Goal: Task Accomplishment & Management: Manage account settings

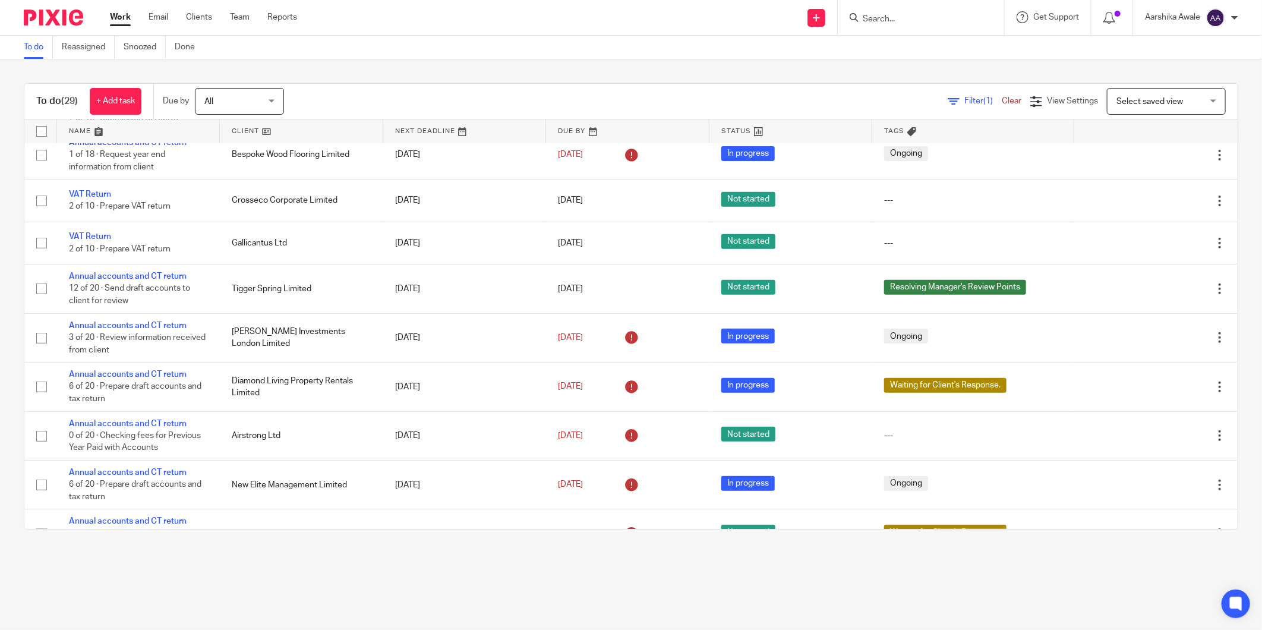
scroll to position [330, 0]
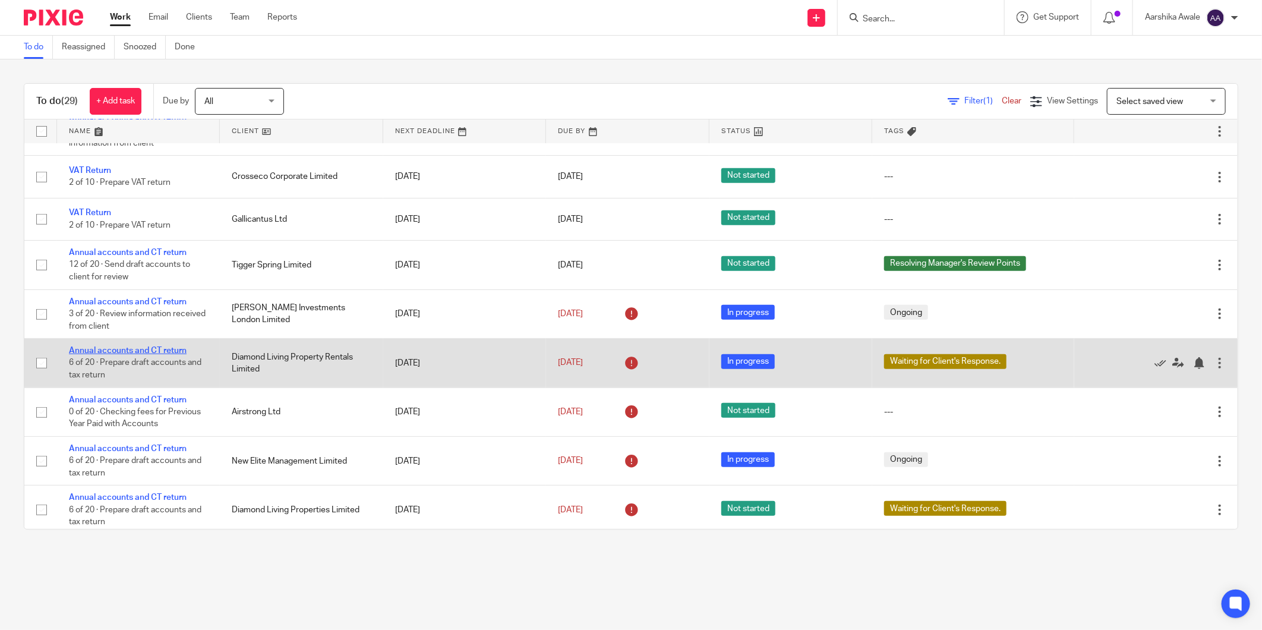
click at [95, 352] on link "Annual accounts and CT return" at bounding box center [128, 350] width 118 height 8
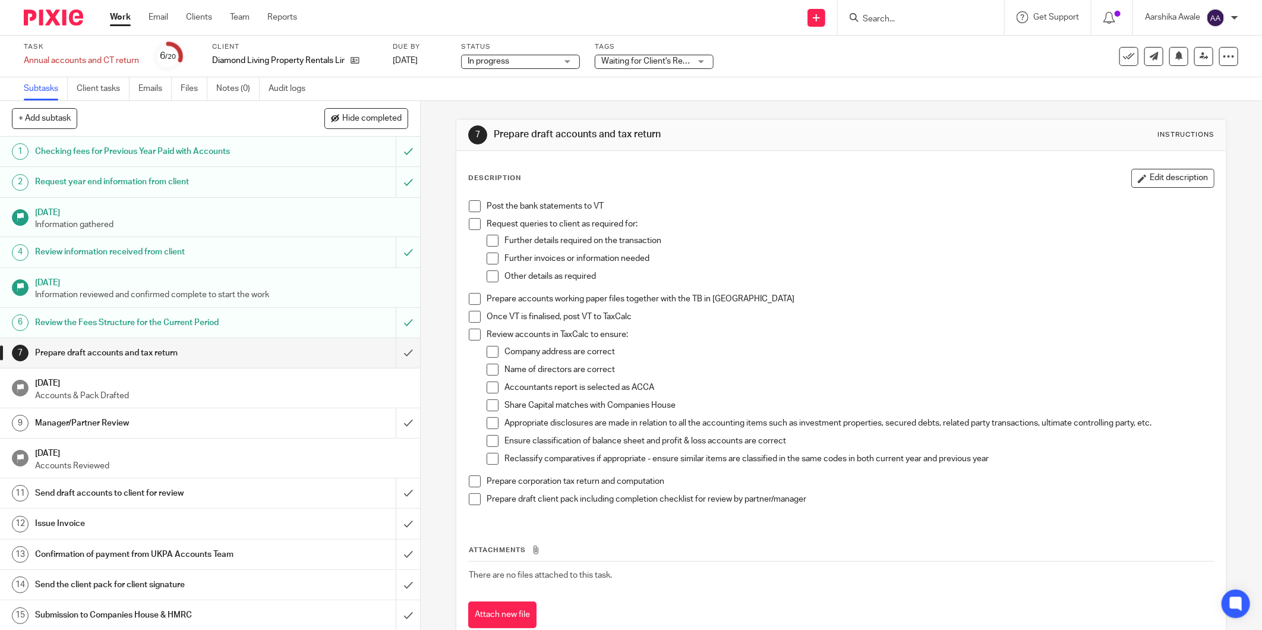
click at [61, 14] on img at bounding box center [53, 18] width 59 height 16
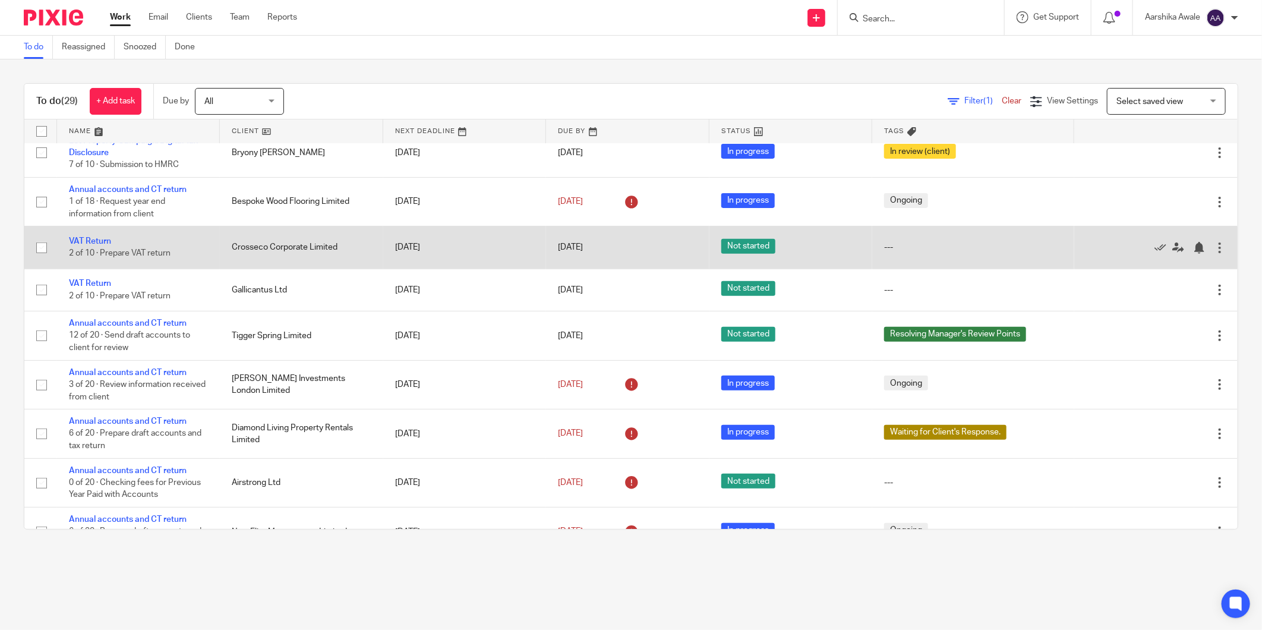
scroll to position [198, 0]
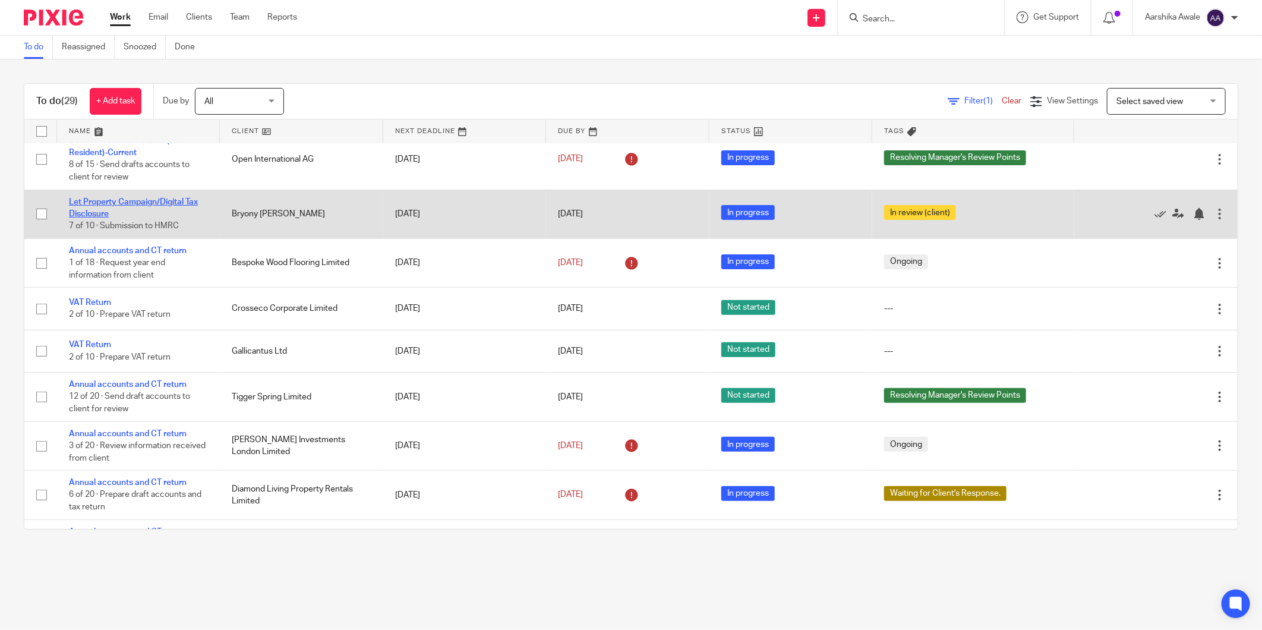
click at [85, 208] on link "Let Property Campaign/Digital Tax Disclosure" at bounding box center [133, 208] width 129 height 20
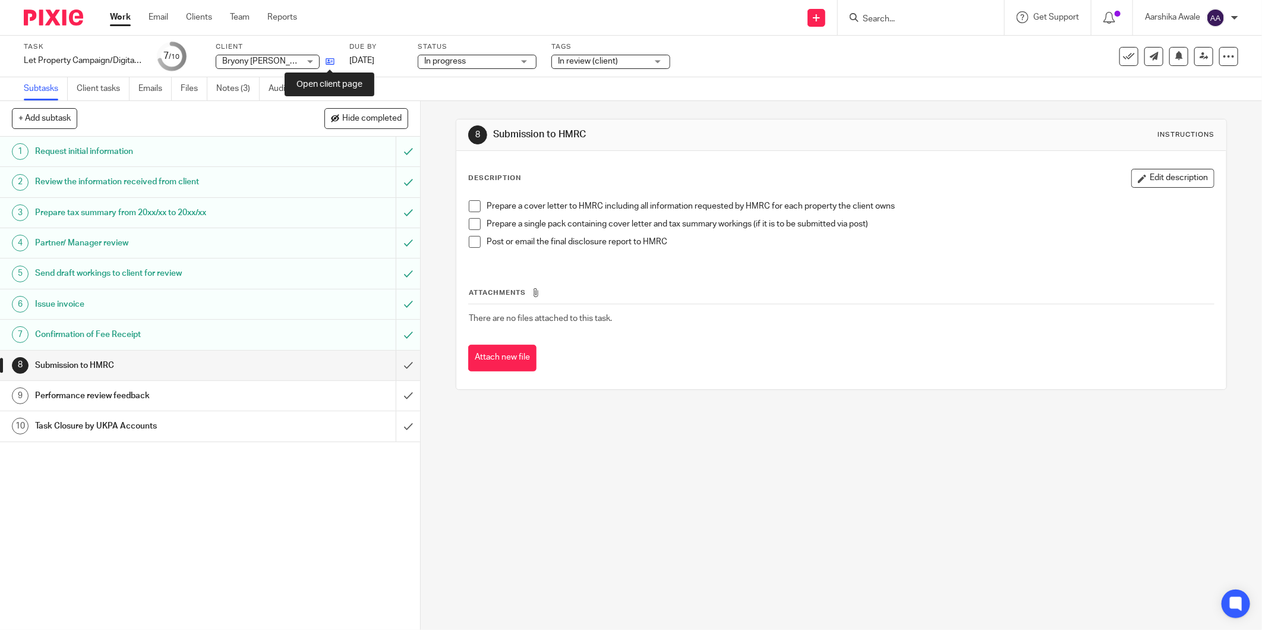
click at [327, 58] on icon at bounding box center [330, 61] width 9 height 9
click at [228, 85] on link "Notes (3)" at bounding box center [237, 88] width 43 height 23
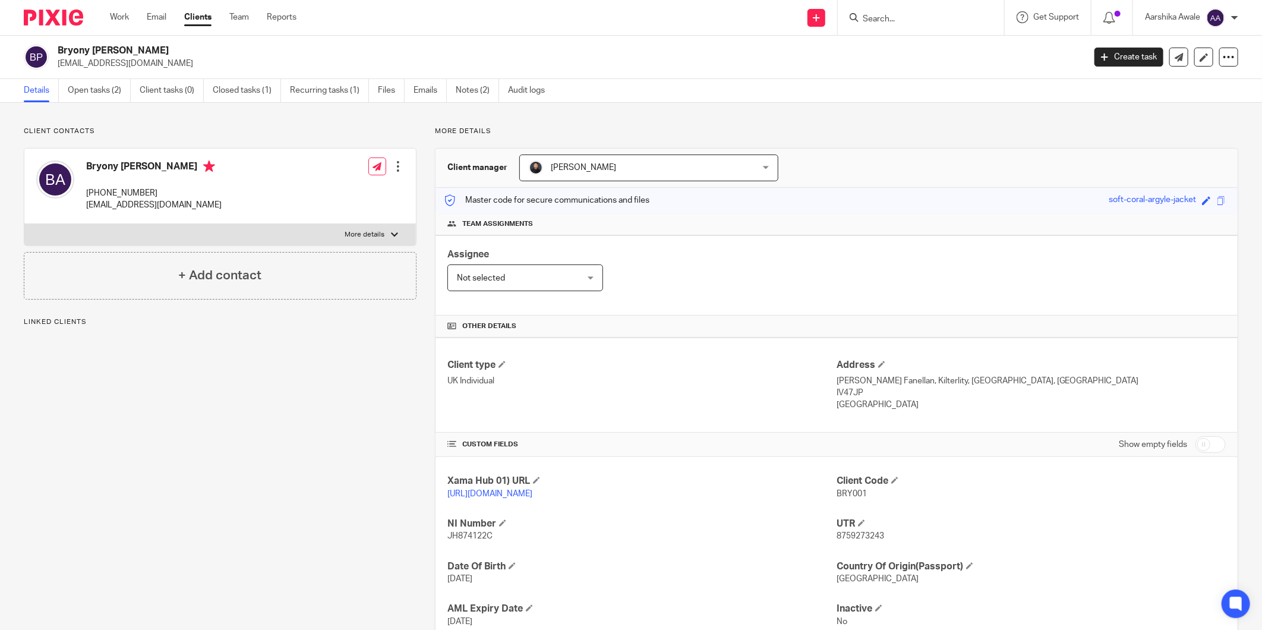
scroll to position [83, 0]
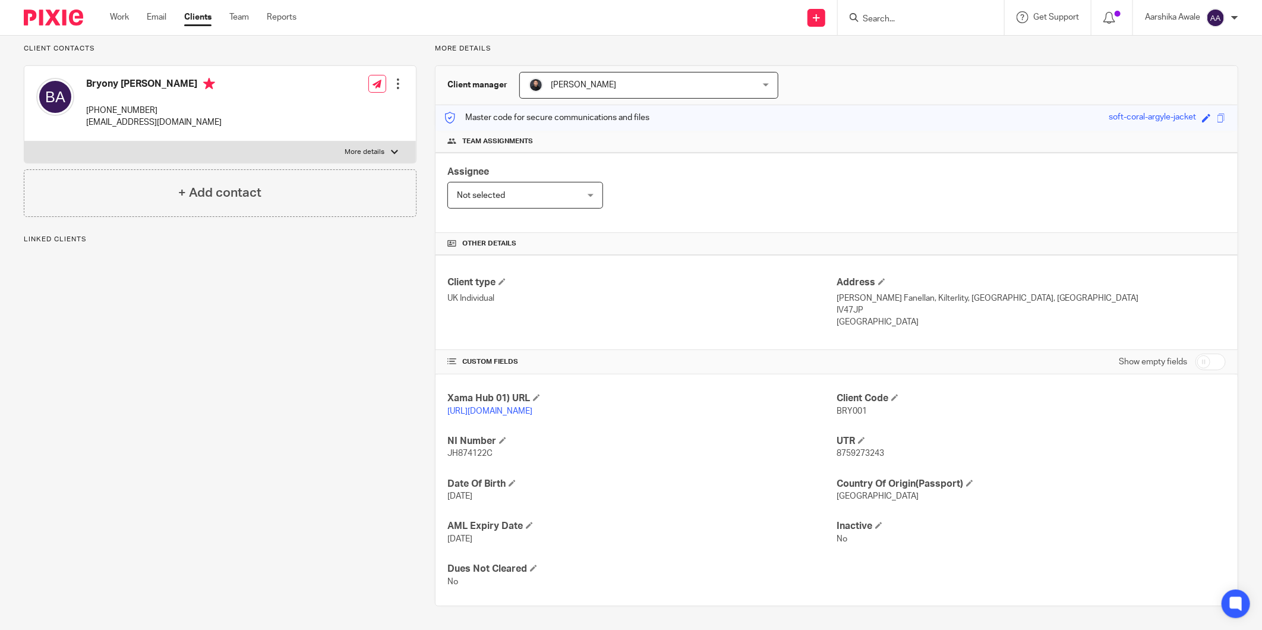
drag, startPoint x: 833, startPoint y: 453, endPoint x: 913, endPoint y: 472, distance: 81.7
click at [913, 472] on div "Xama Hub 01) URL https://platform.xamatech.com/portal/crm/clients/8fe43c70-6e1a…" at bounding box center [836, 489] width 802 height 231
drag, startPoint x: 913, startPoint y: 472, endPoint x: 862, endPoint y: 468, distance: 50.6
click at [863, 468] on div "Xama Hub 01) URL https://platform.xamatech.com/portal/crm/clients/8fe43c70-6e1a…" at bounding box center [836, 489] width 802 height 231
drag, startPoint x: 828, startPoint y: 453, endPoint x: 900, endPoint y: 459, distance: 72.1
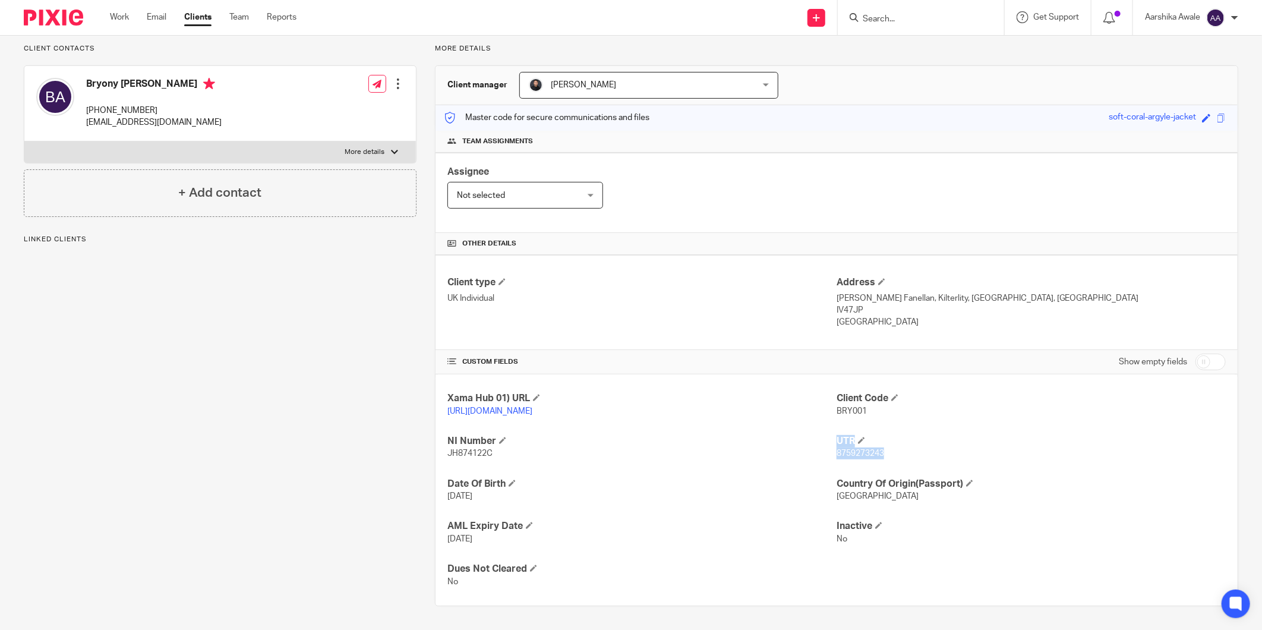
click at [900, 459] on div "Xama Hub 01) URL https://platform.xamatech.com/portal/crm/clients/8fe43c70-6e1a…" at bounding box center [836, 489] width 802 height 231
click at [897, 458] on p "8759273243" at bounding box center [1031, 453] width 389 height 12
drag, startPoint x: 876, startPoint y: 454, endPoint x: 831, endPoint y: 459, distance: 45.9
click at [837, 459] on p "8759273243" at bounding box center [1031, 453] width 389 height 12
copy span "8759273243"
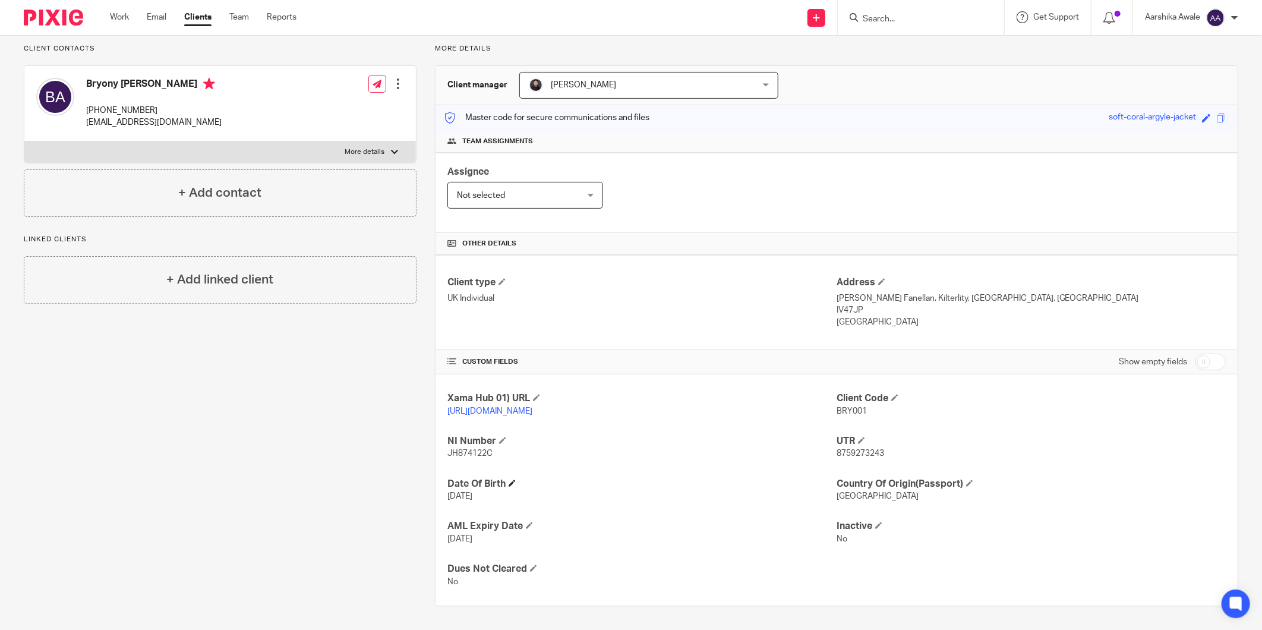
click at [750, 482] on h4 "Date Of Birth" at bounding box center [641, 484] width 389 height 12
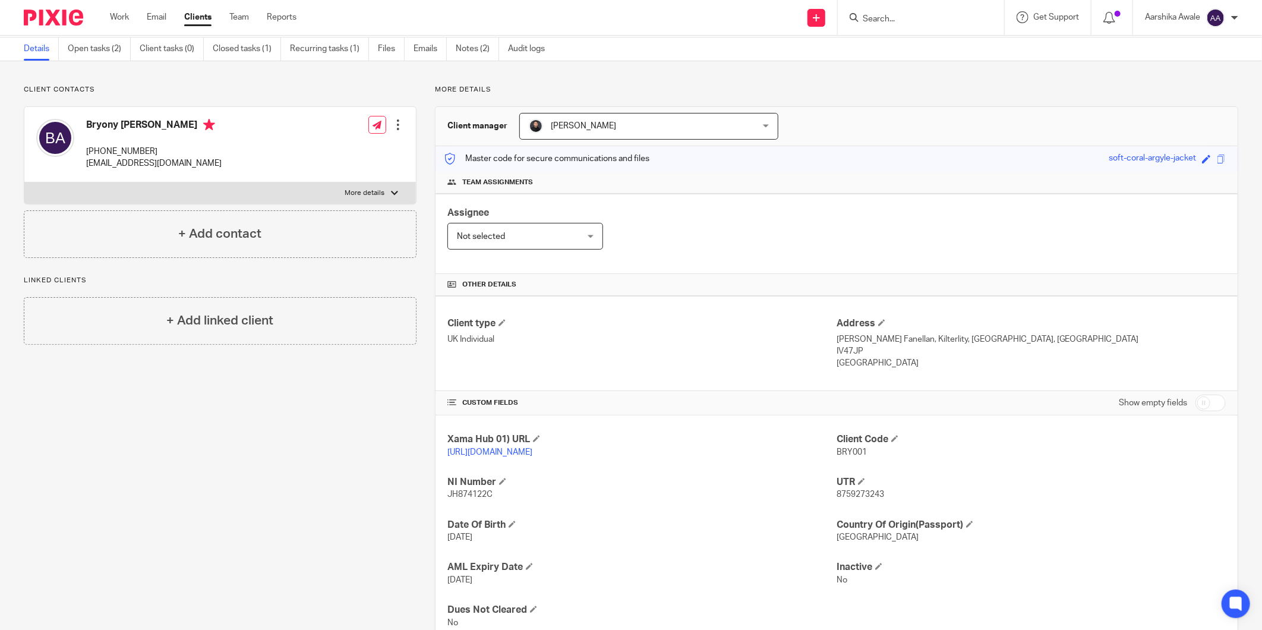
scroll to position [0, 0]
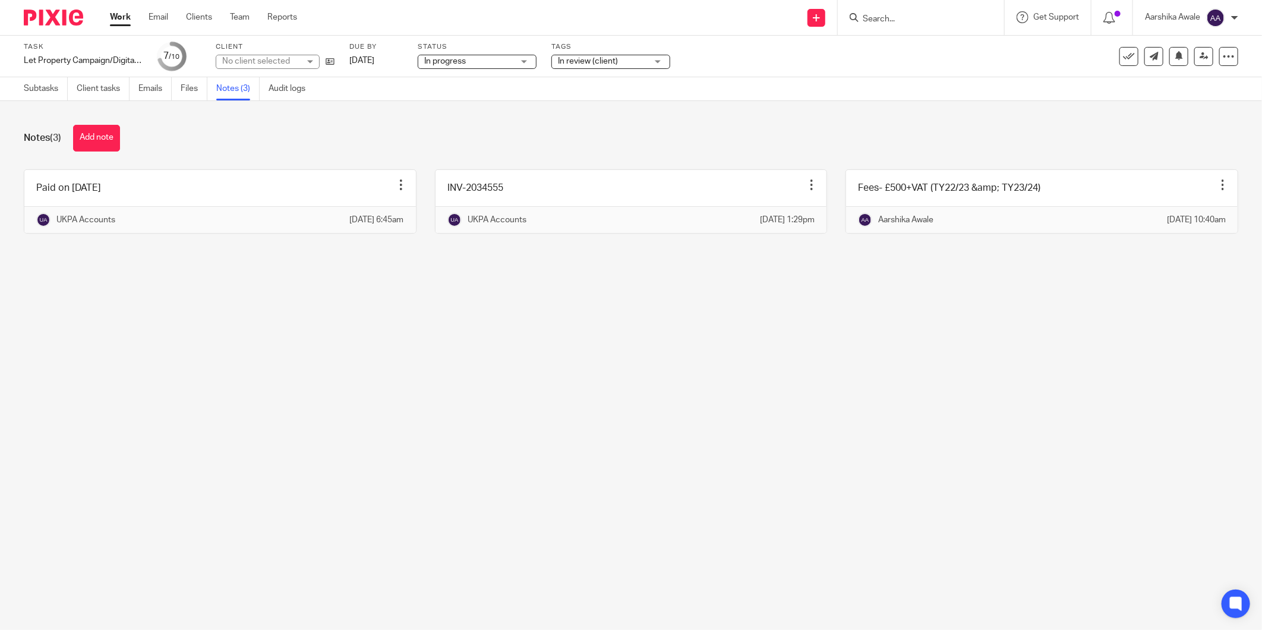
click at [30, 14] on img at bounding box center [53, 18] width 59 height 16
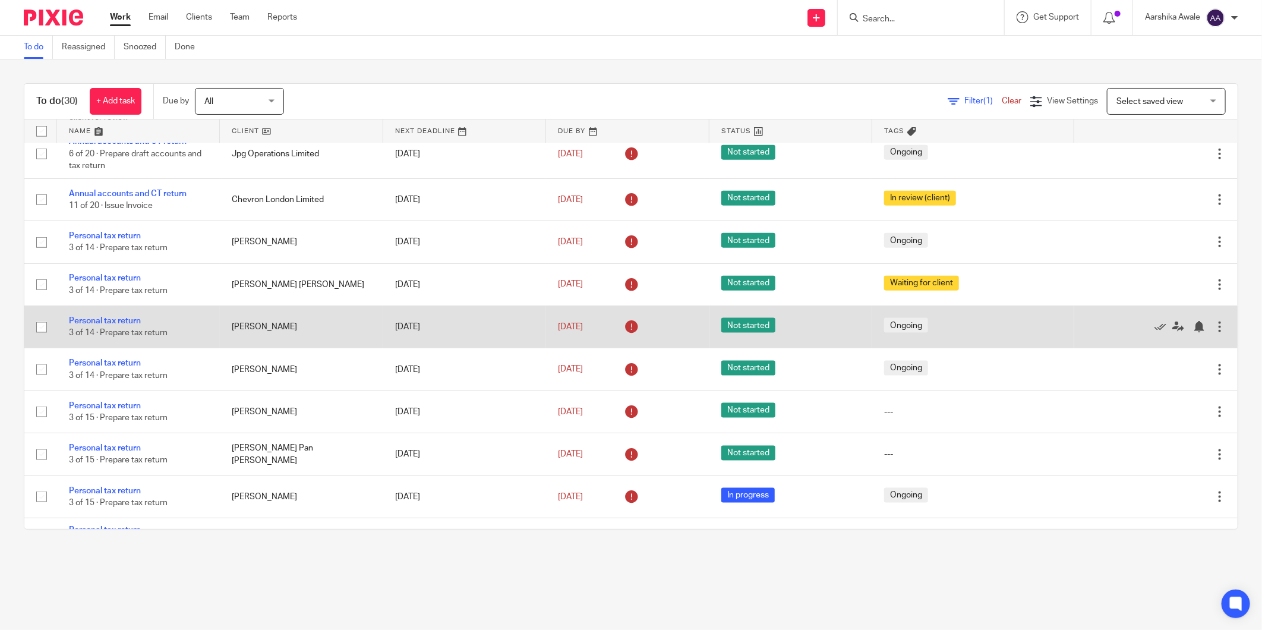
scroll to position [1073, 0]
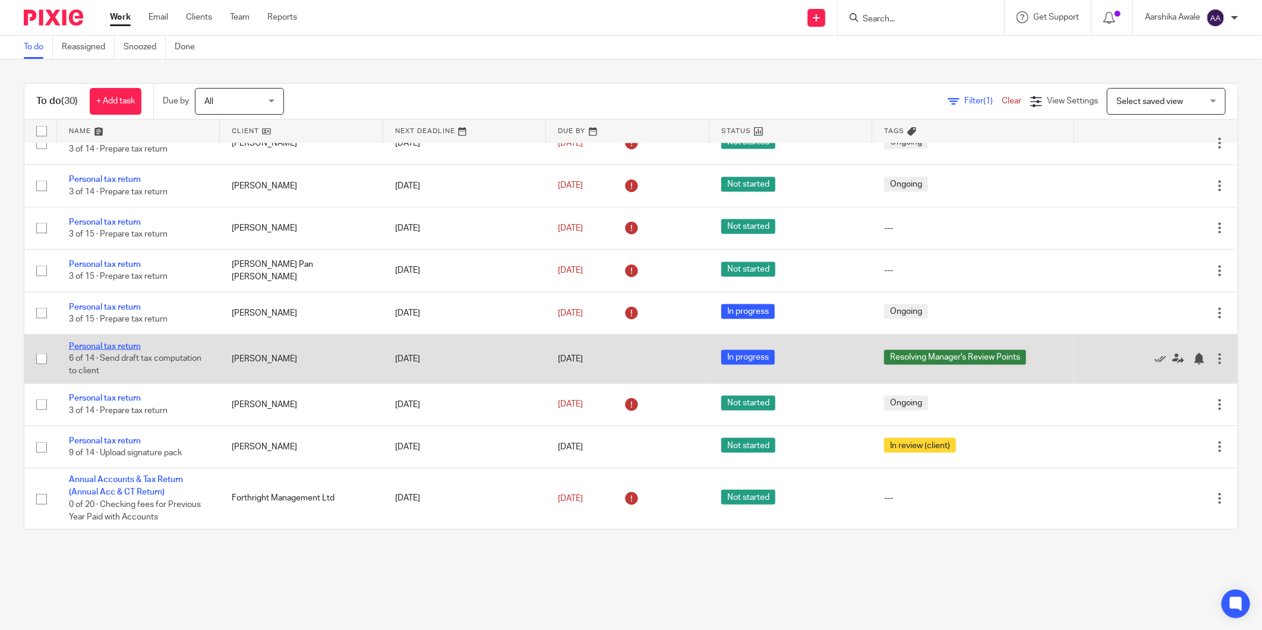
click at [97, 345] on link "Personal tax return" at bounding box center [105, 346] width 72 height 8
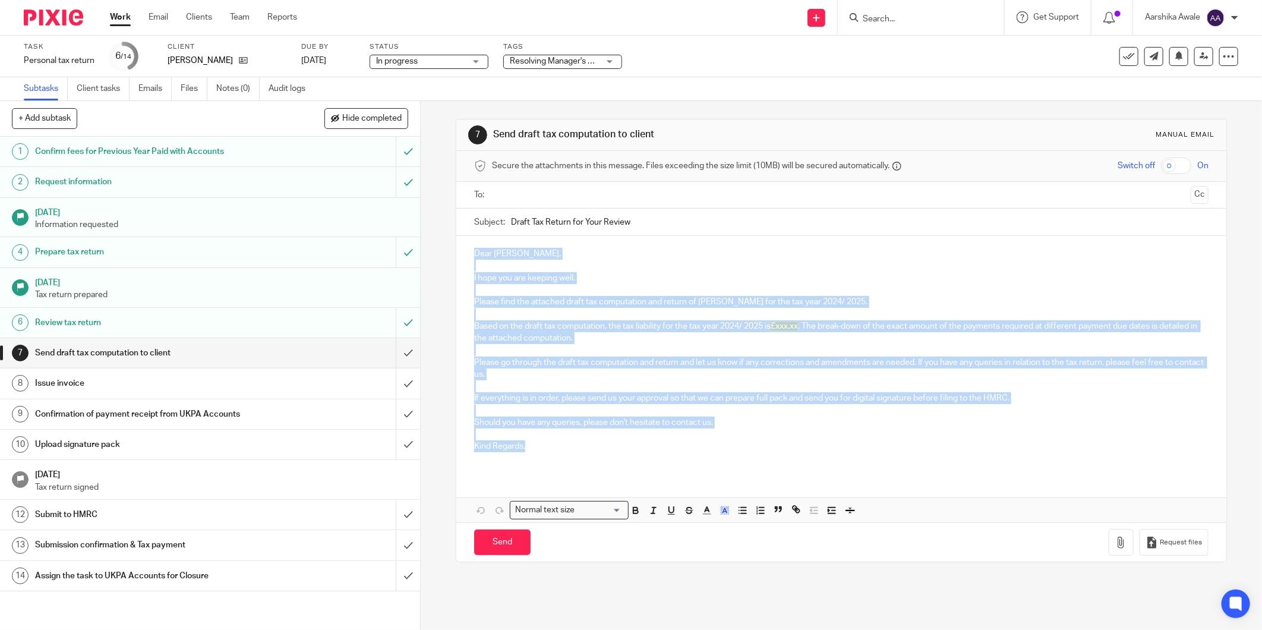
drag, startPoint x: 0, startPoint y: 0, endPoint x: 542, endPoint y: 450, distance: 705.0
click at [542, 450] on div "Dear Jay, I hope you are keeping well. Please find the attached draft tax compu…" at bounding box center [841, 355] width 770 height 238
copy div "Dear Jay, I hope you are keeping well. Please find the attached draft tax compu…"
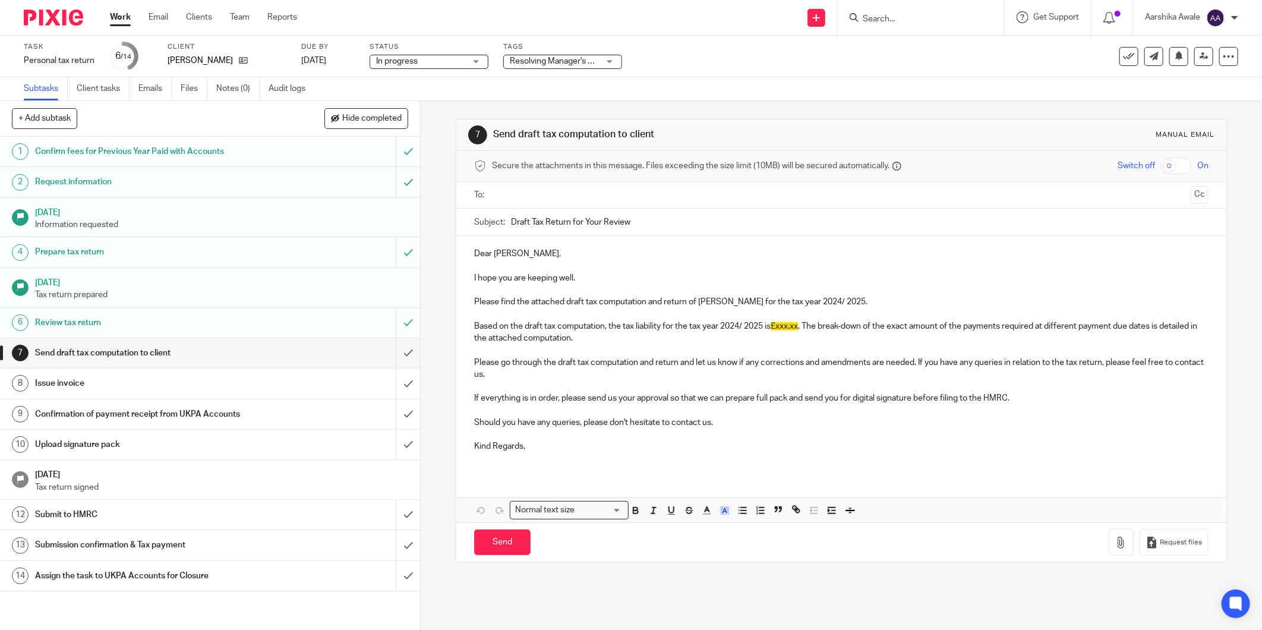
drag, startPoint x: 640, startPoint y: 220, endPoint x: 413, endPoint y: 209, distance: 227.8
click at [413, 209] on div "+ Add subtask Hide completed Cancel + Add 1 Confirm fees for Previous Year Paid…" at bounding box center [631, 365] width 1262 height 529
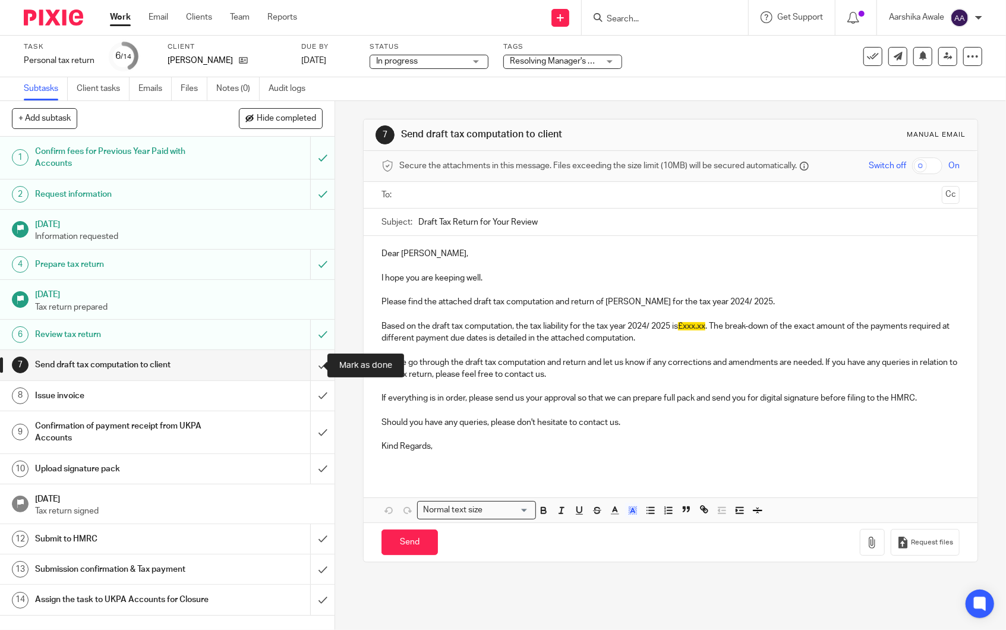
click at [307, 359] on input "submit" at bounding box center [167, 365] width 334 height 30
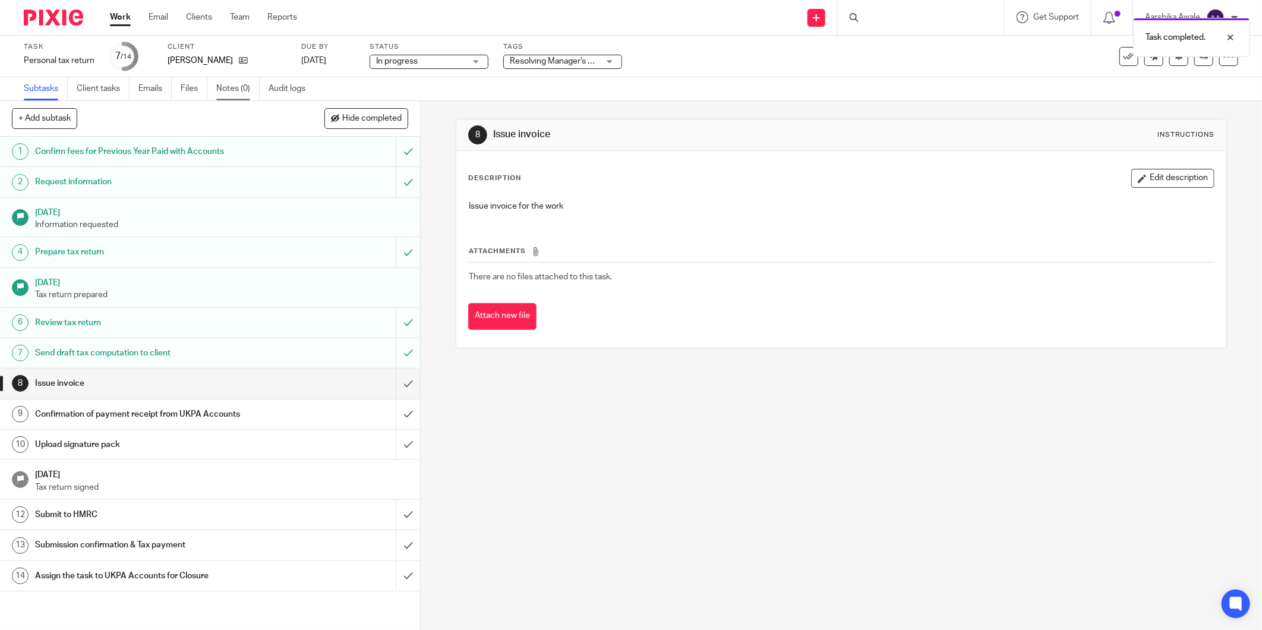
click at [251, 97] on link "Notes (0)" at bounding box center [237, 88] width 43 height 23
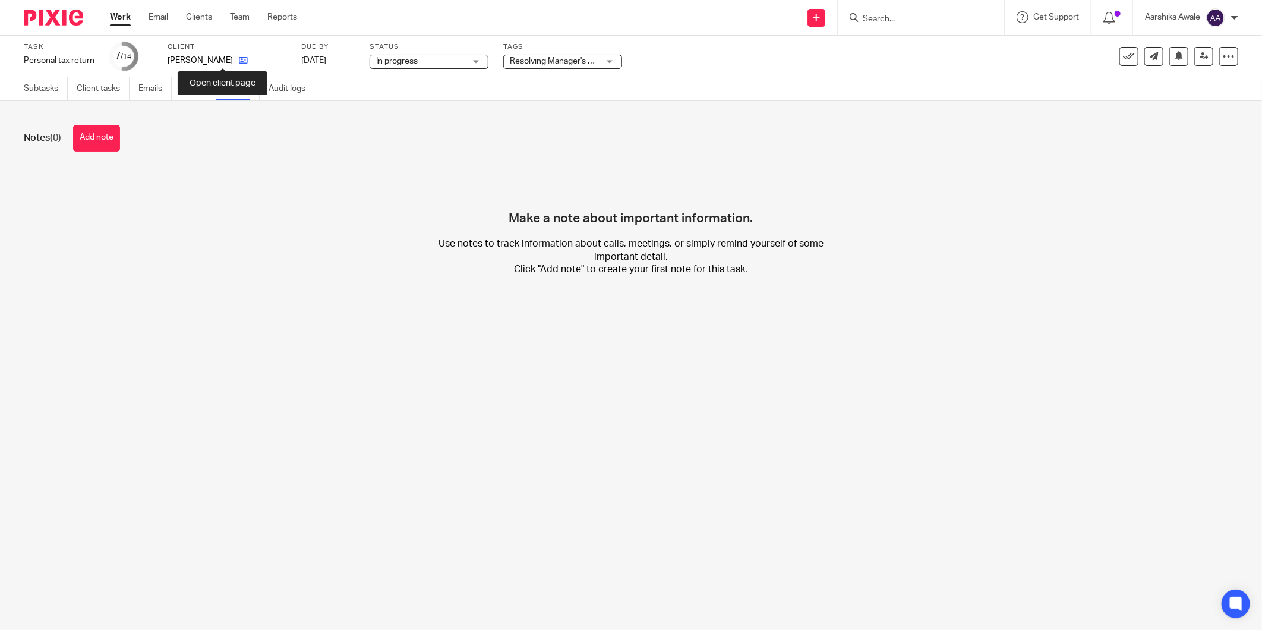
click at [239, 59] on icon at bounding box center [243, 60] width 9 height 9
click at [909, 236] on div "Make a note about important information. Use notes to track information about c…" at bounding box center [631, 231] width 1214 height 125
click at [46, 13] on img at bounding box center [53, 18] width 59 height 16
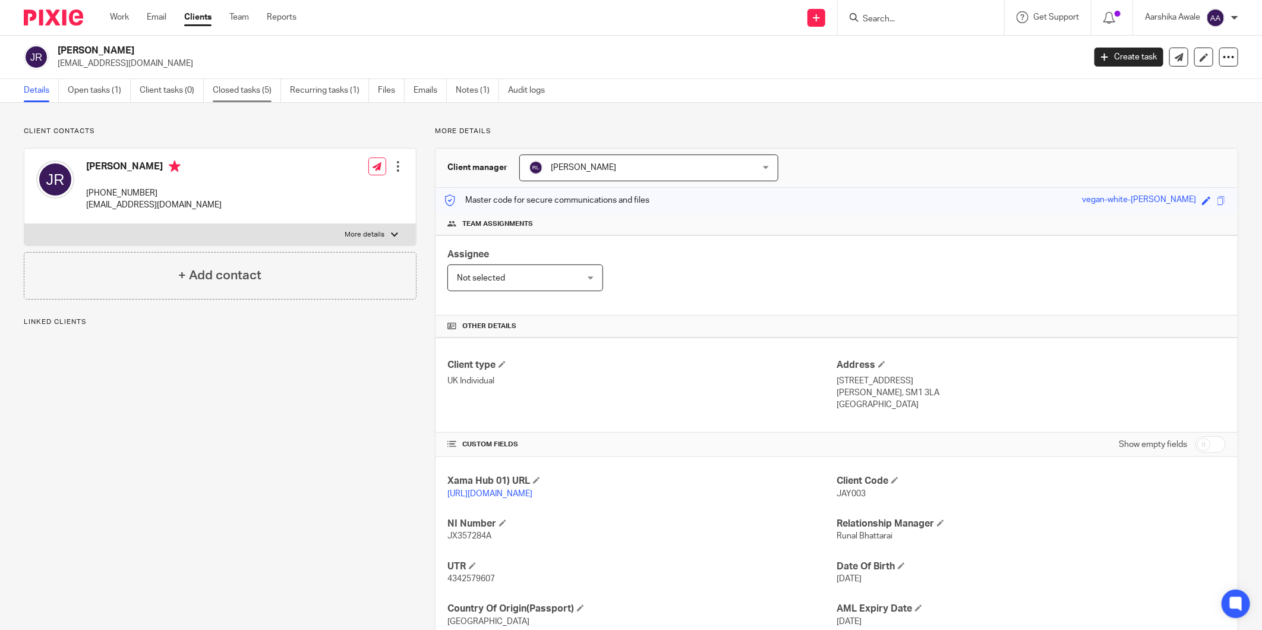
click at [253, 81] on link "Closed tasks (5)" at bounding box center [247, 90] width 68 height 23
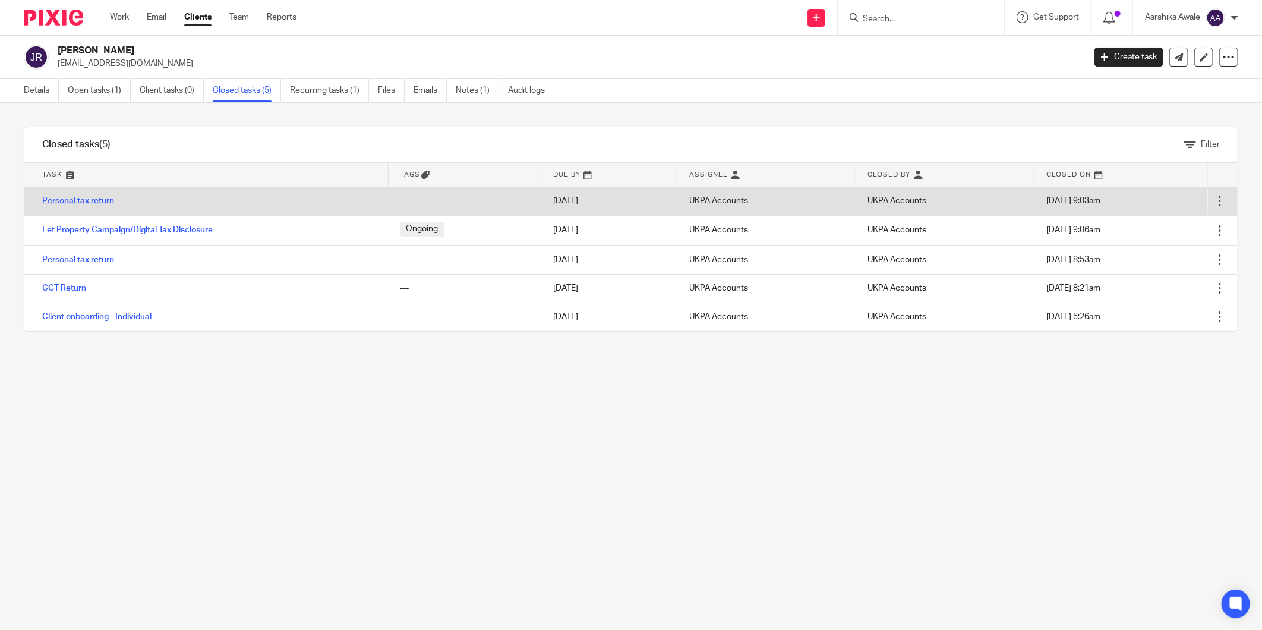
click at [85, 200] on link "Personal tax return" at bounding box center [78, 201] width 72 height 8
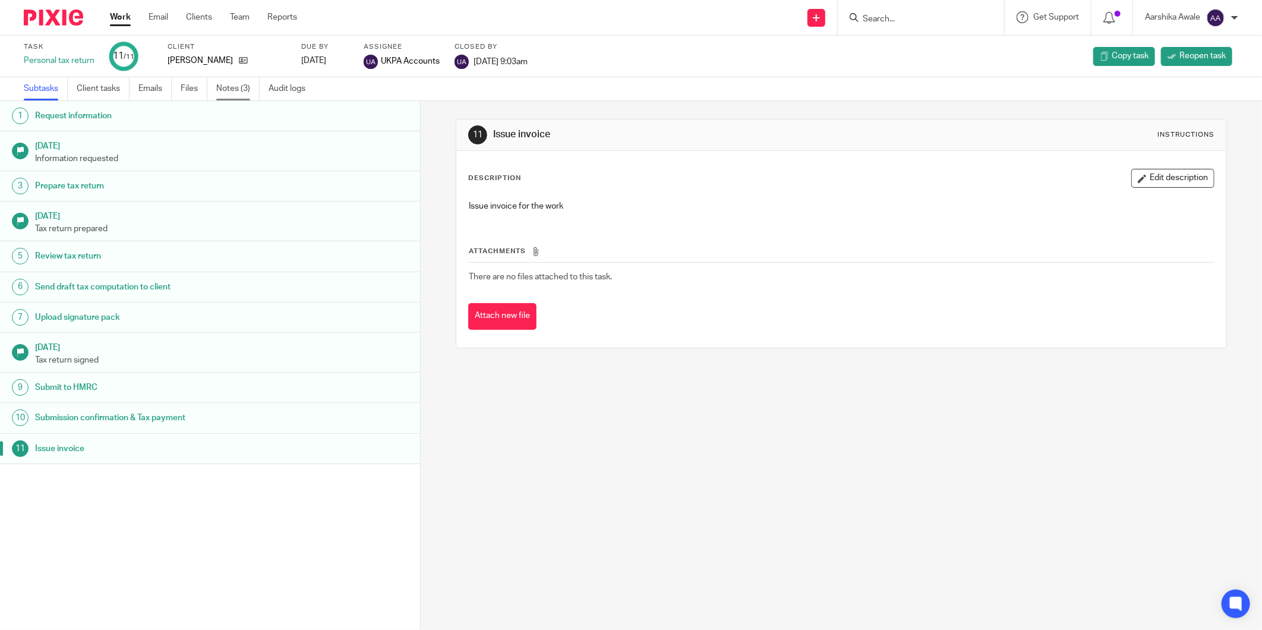
click at [244, 92] on link "Notes (3)" at bounding box center [237, 88] width 43 height 23
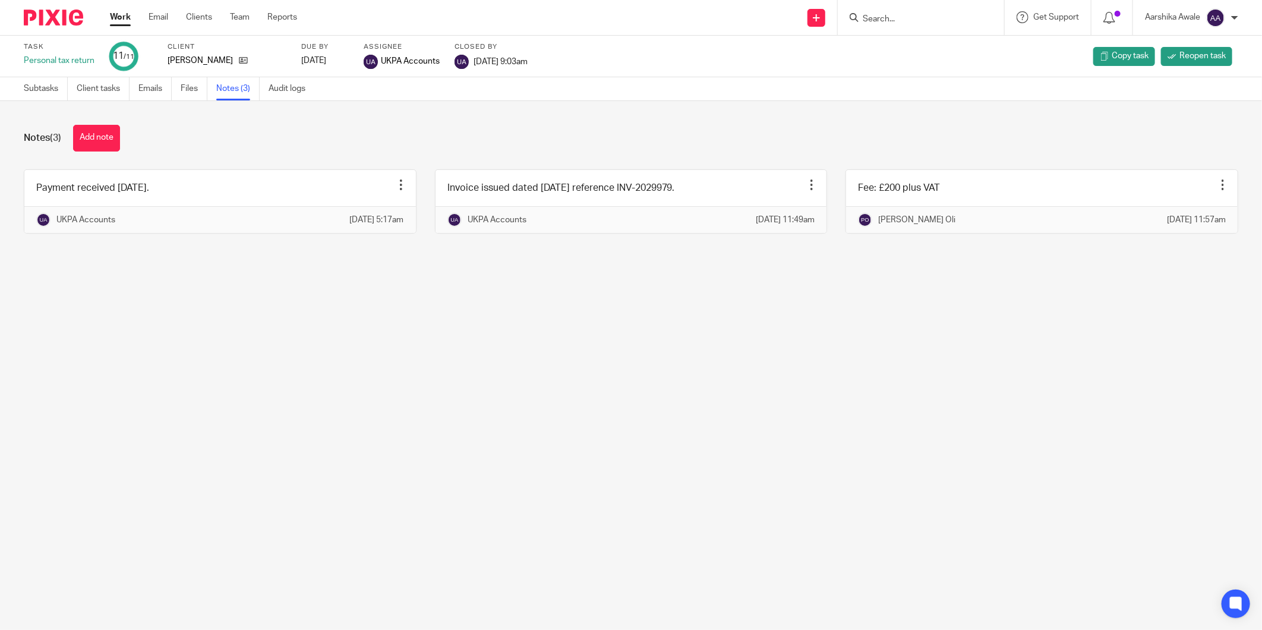
click at [579, 422] on main "Task Personal tax return 11 /11 Client Jay Ramesh Due by 2025-01-31 Assignee UK…" at bounding box center [631, 315] width 1262 height 630
click at [856, 18] on icon at bounding box center [854, 17] width 9 height 9
click at [873, 14] on input "Search" at bounding box center [914, 19] width 107 height 11
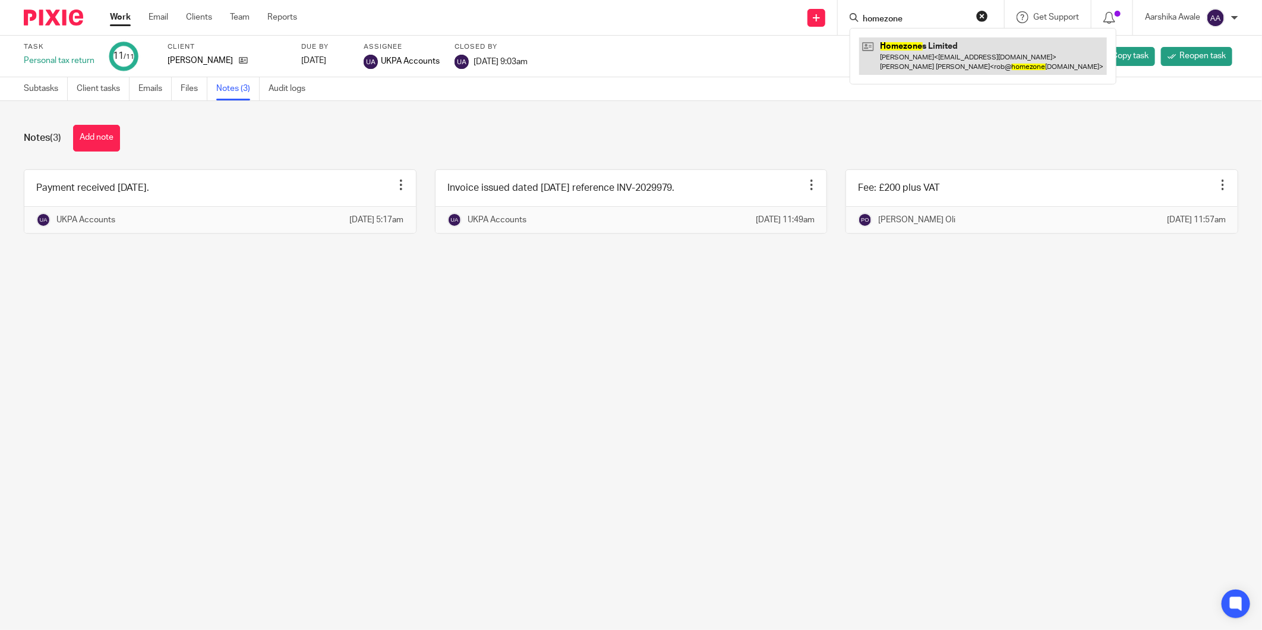
type input "homezone"
click at [952, 61] on link at bounding box center [983, 55] width 248 height 37
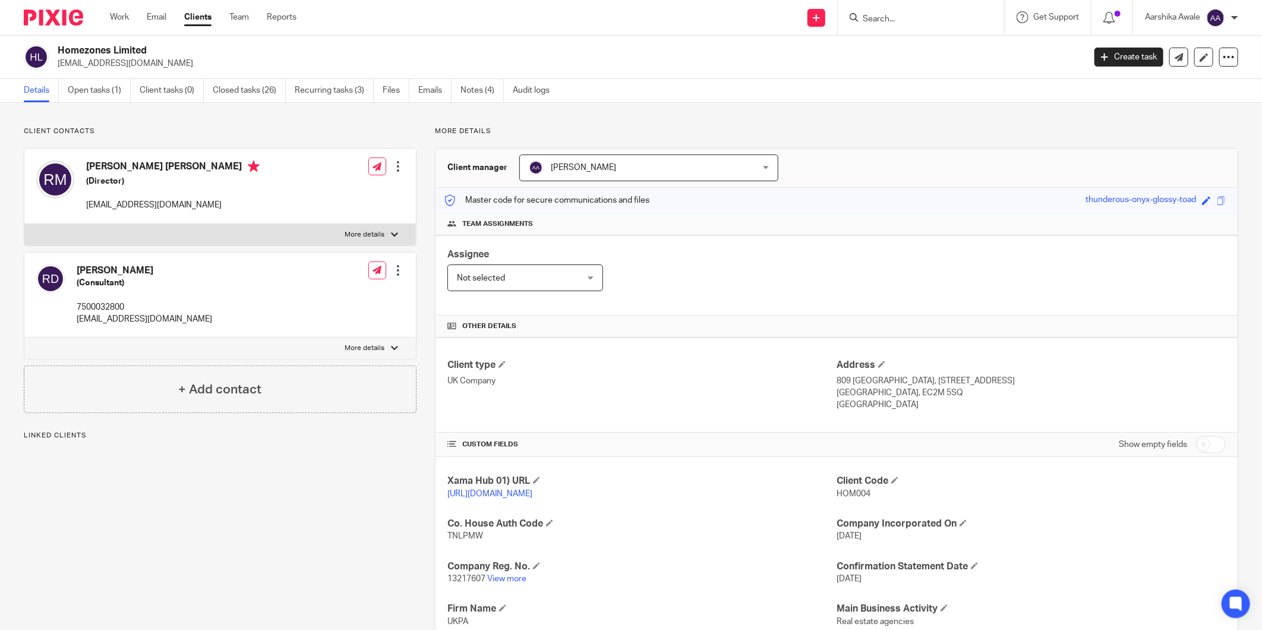
drag, startPoint x: 55, startPoint y: 48, endPoint x: 164, endPoint y: 52, distance: 108.8
click at [164, 52] on div "Homezones Limited richarddupoy@hotmail.com" at bounding box center [550, 57] width 1053 height 25
copy h2 "Homezones Limited"
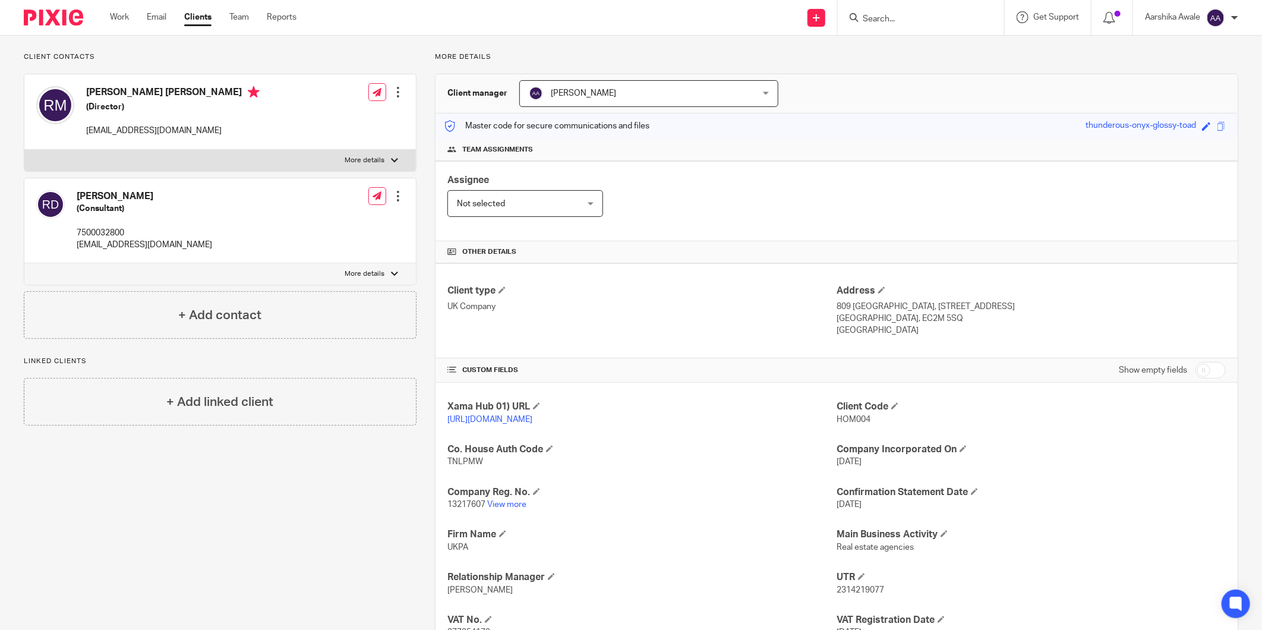
scroll to position [211, 0]
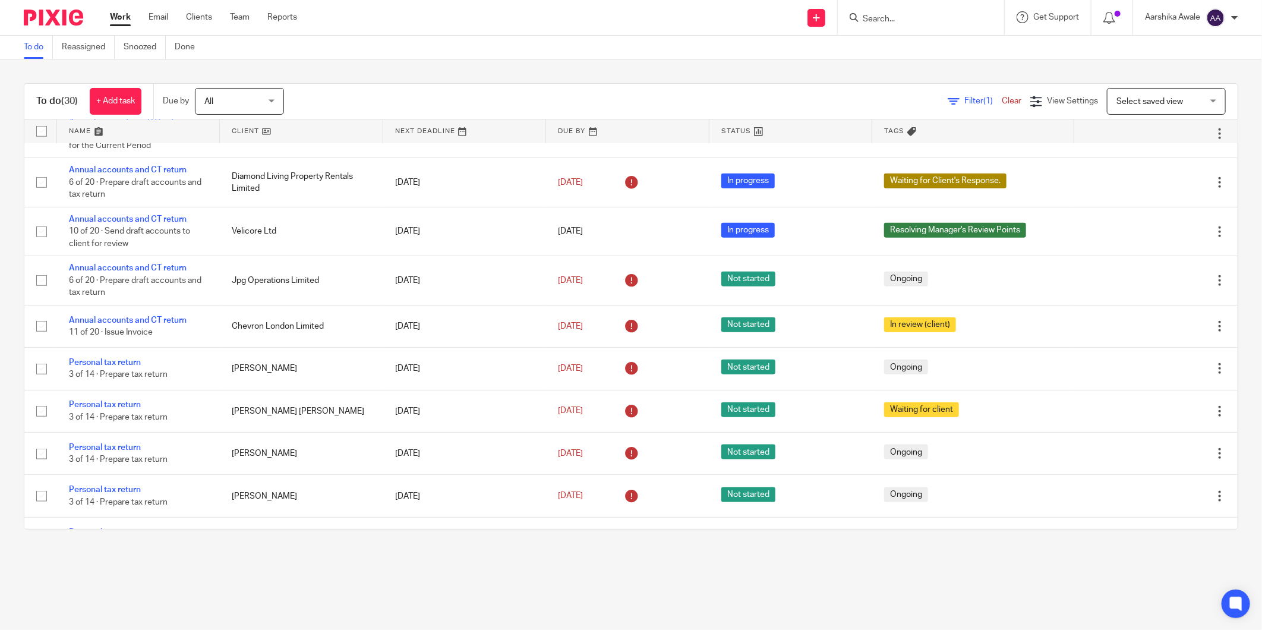
scroll to position [660, 0]
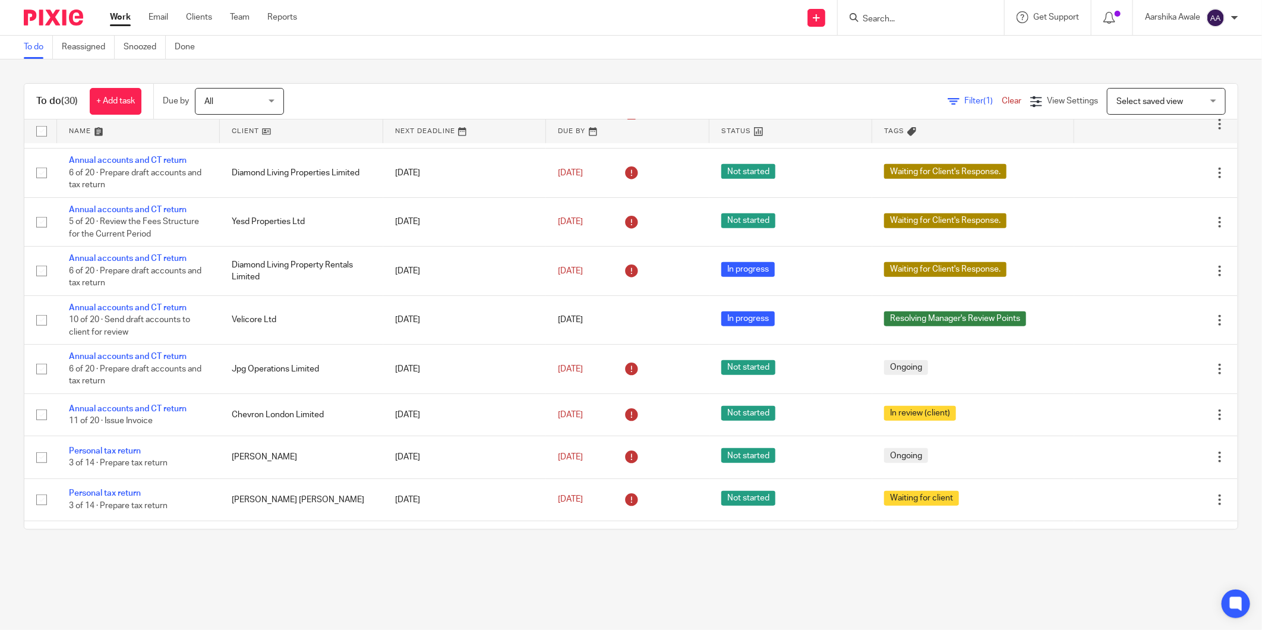
click at [898, 22] on input "Search" at bounding box center [914, 19] width 107 height 11
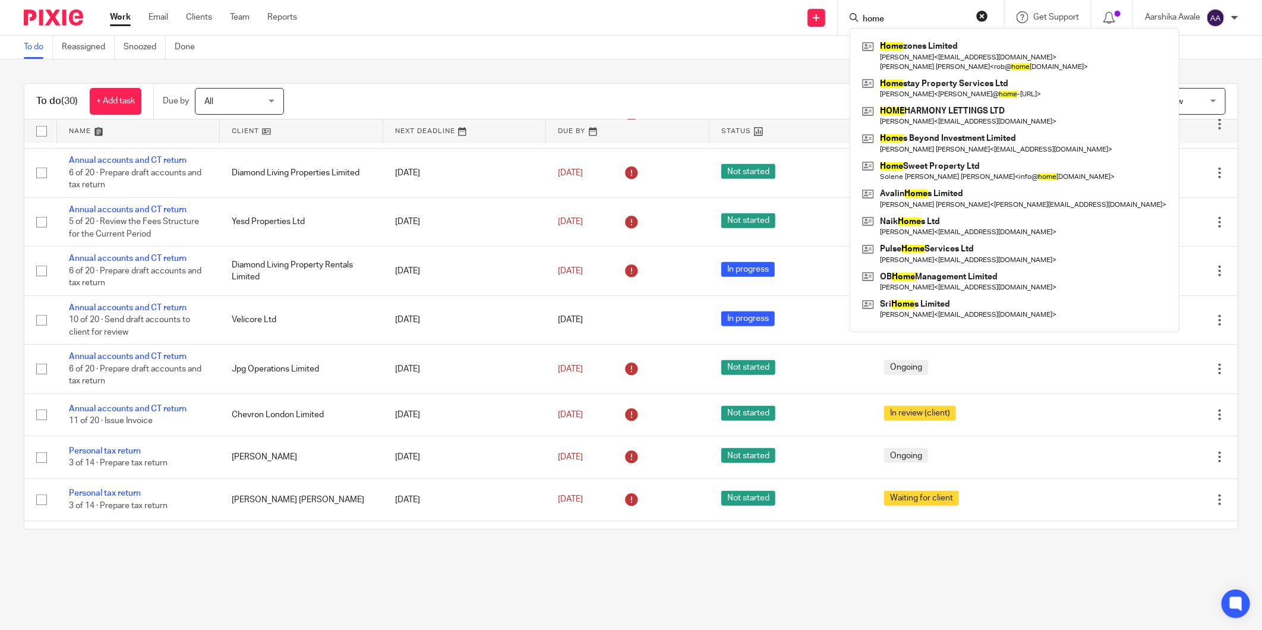
type input "home"
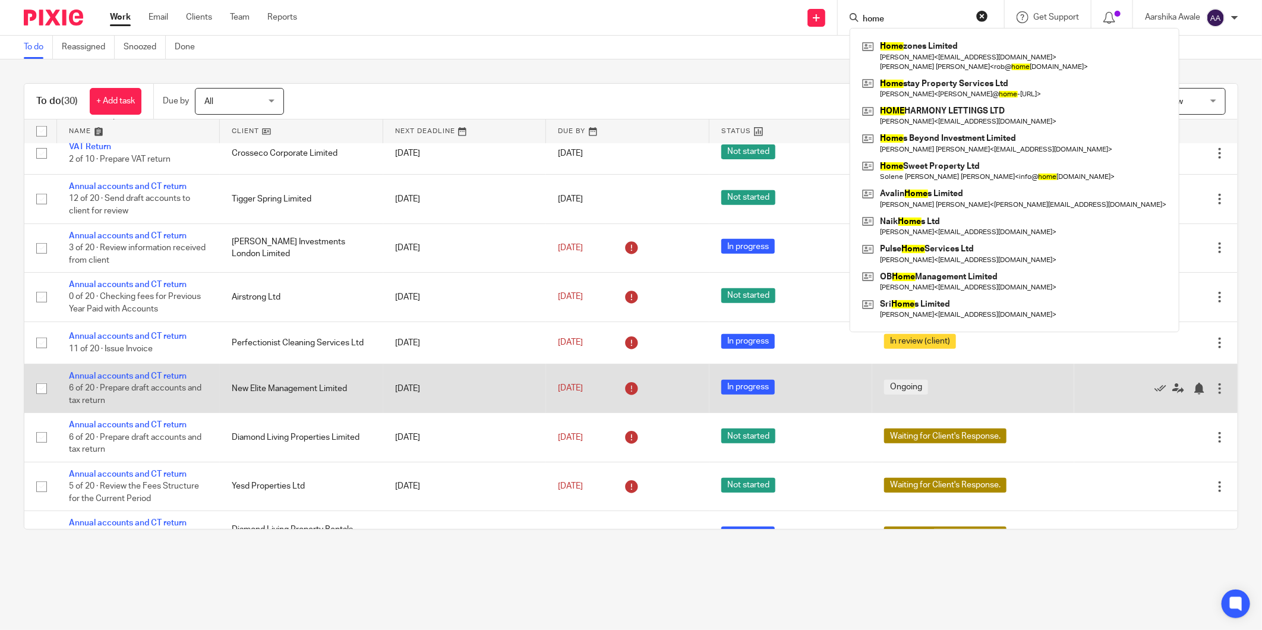
scroll to position [528, 0]
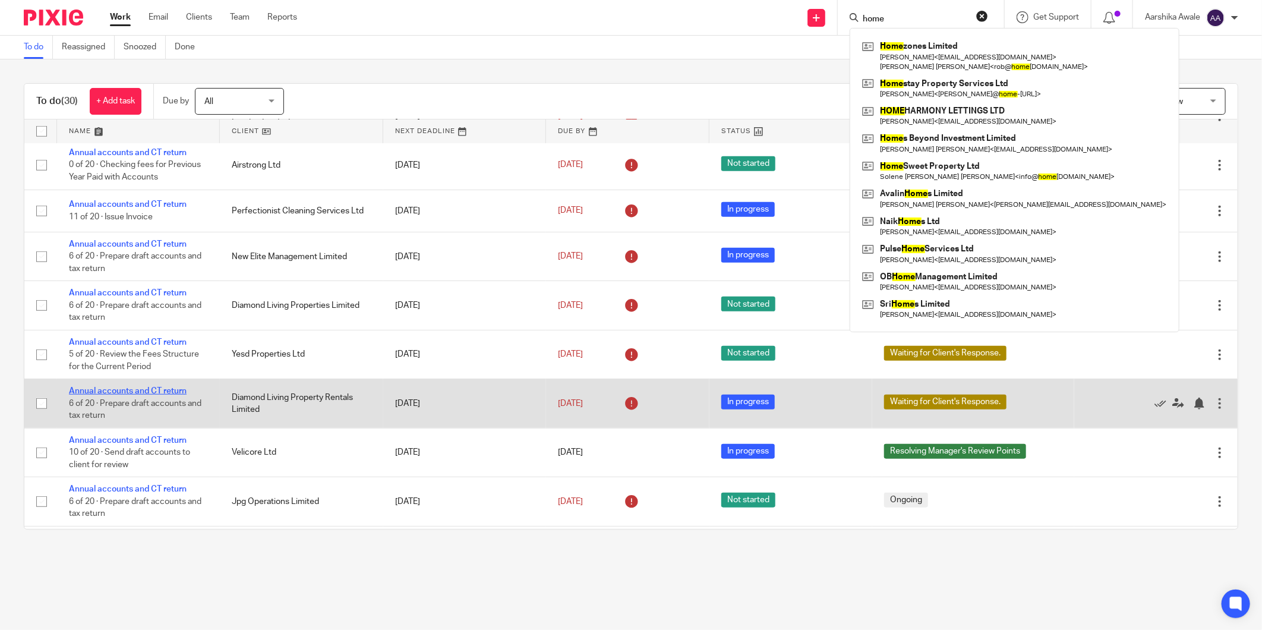
click at [146, 395] on link "Annual accounts and CT return" at bounding box center [128, 391] width 118 height 8
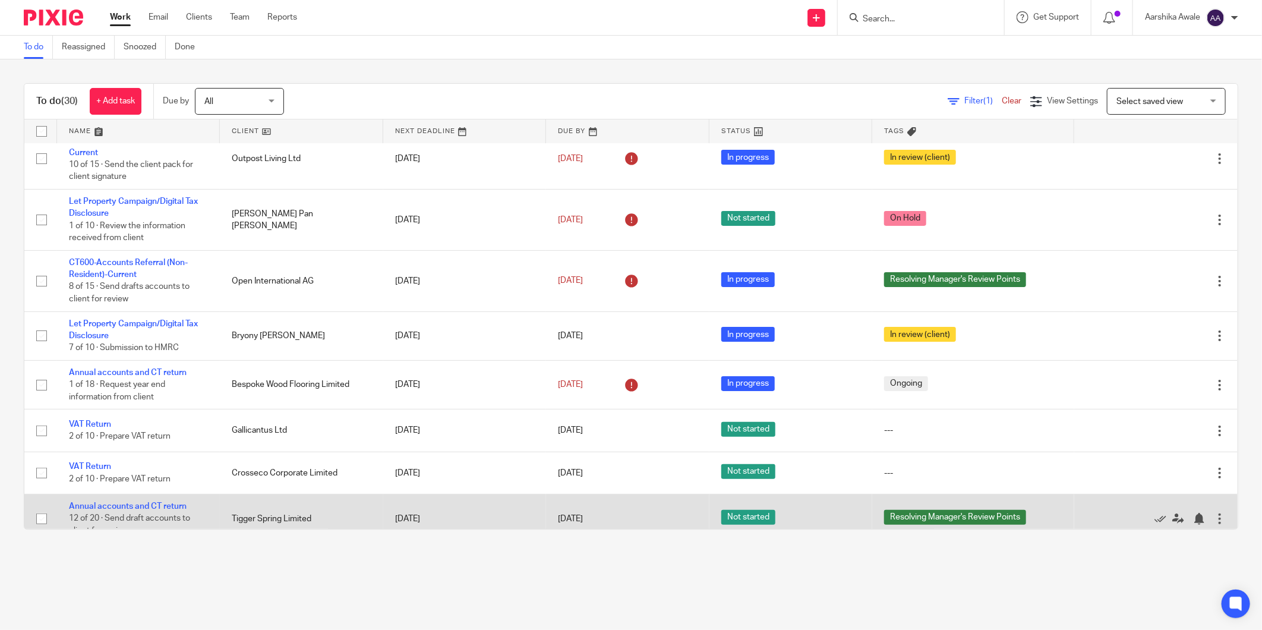
scroll to position [66, 0]
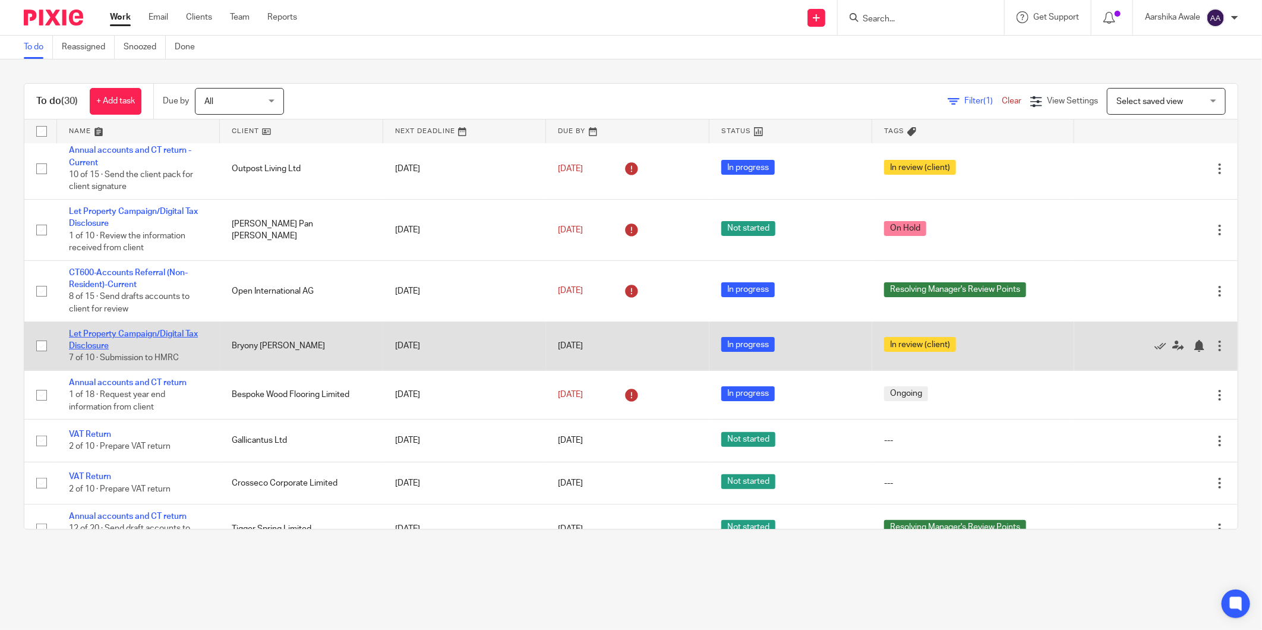
click at [124, 334] on link "Let Property Campaign/Digital Tax Disclosure" at bounding box center [133, 340] width 129 height 20
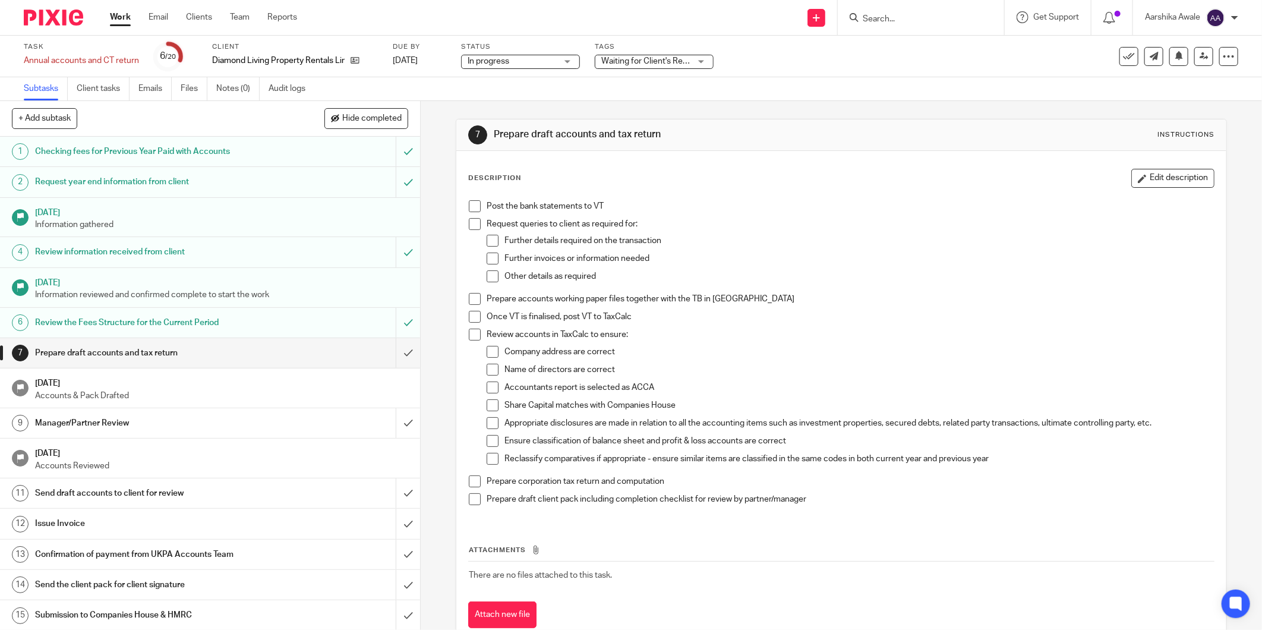
click at [694, 53] on div "Tags Waiting for Client's Response. Haven't Started yet Information Received In…" at bounding box center [654, 56] width 119 height 29
click at [689, 58] on span "Waiting for Client's Response." at bounding box center [656, 61] width 111 height 8
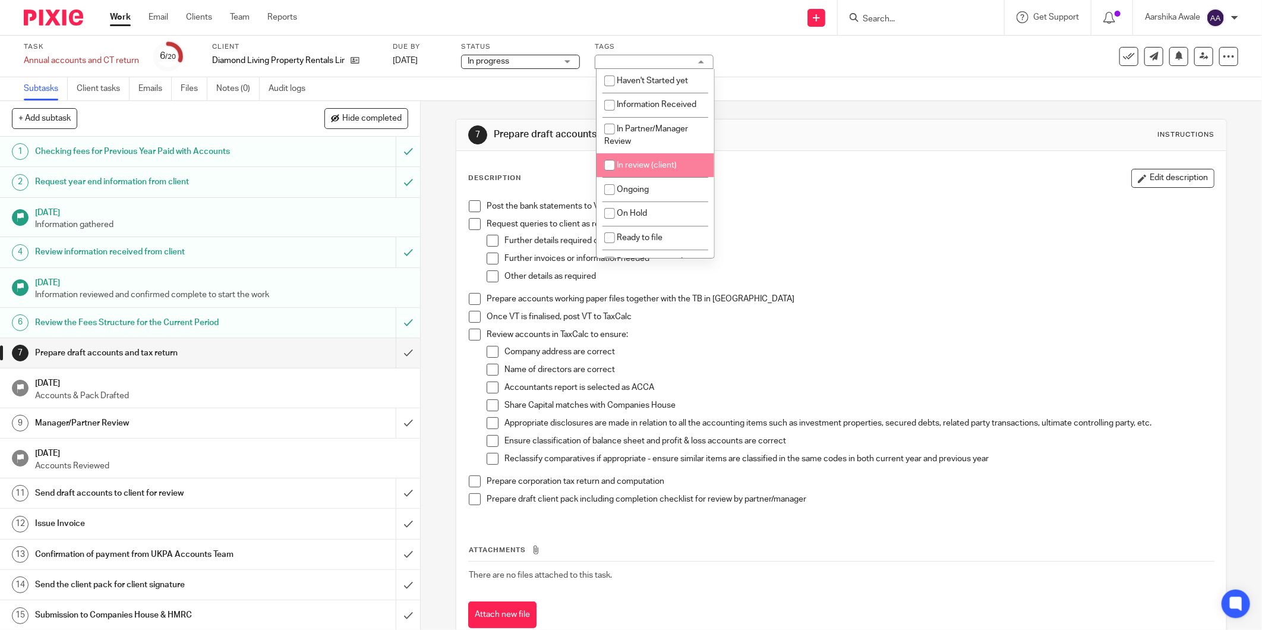
click at [637, 186] on li "Ongoing" at bounding box center [655, 189] width 118 height 24
checkbox input "true"
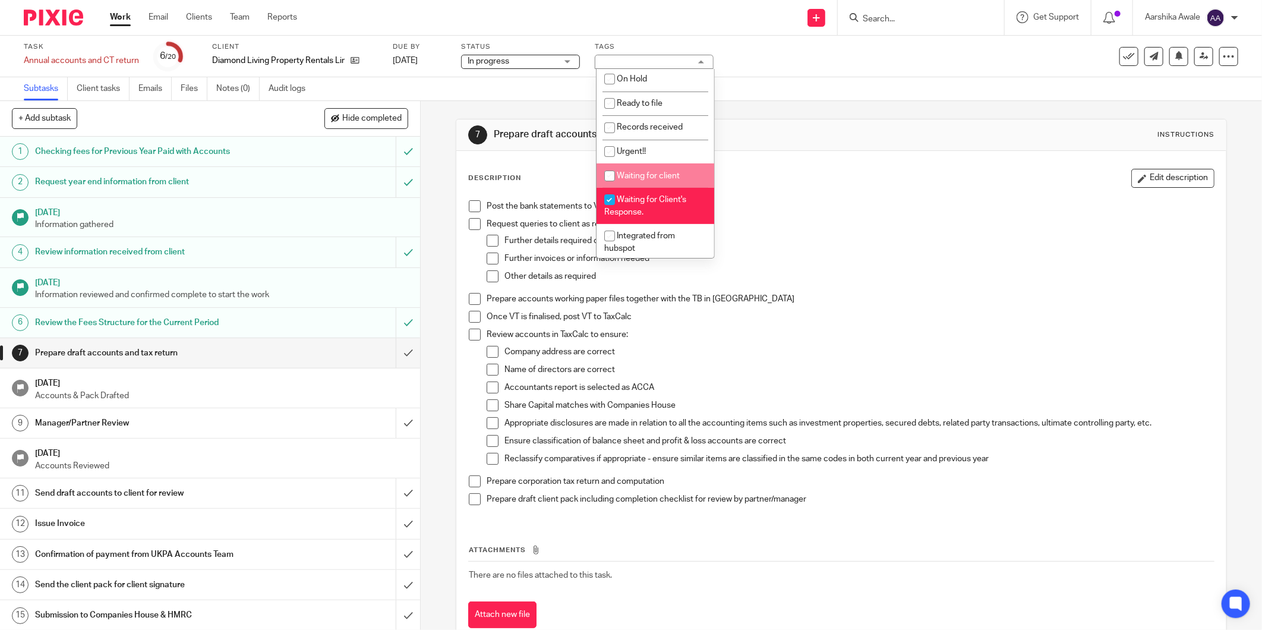
scroll to position [198, 0]
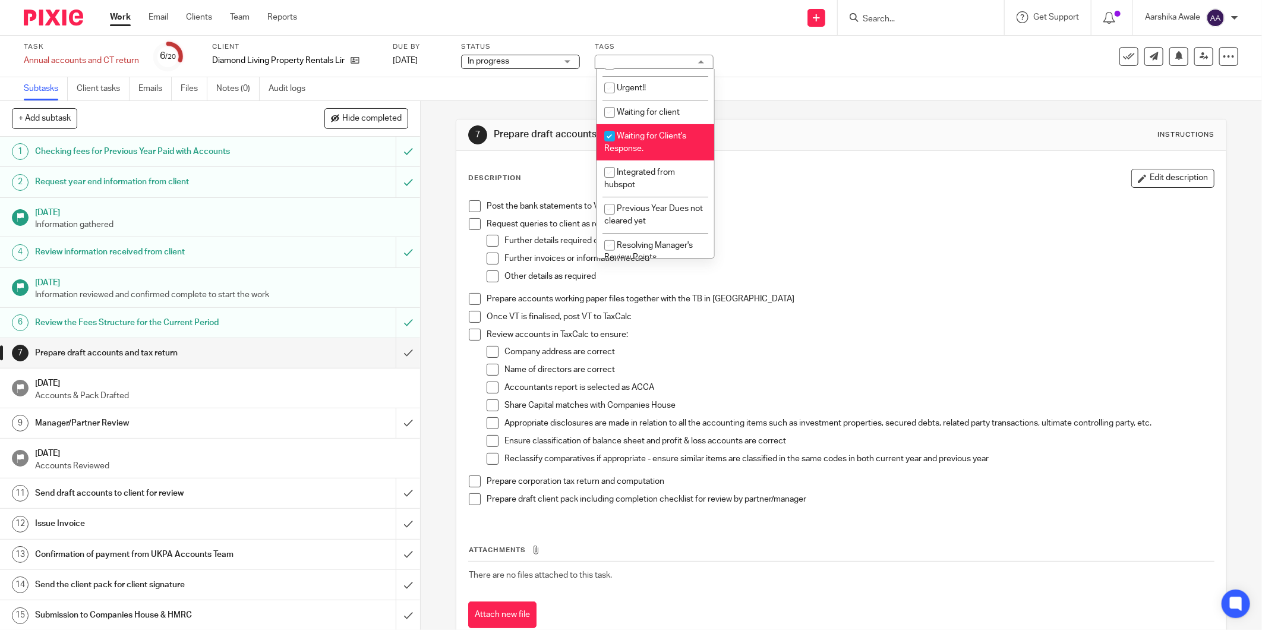
click at [640, 149] on span "Waiting for Client's Response." at bounding box center [645, 142] width 82 height 21
checkbox input "false"
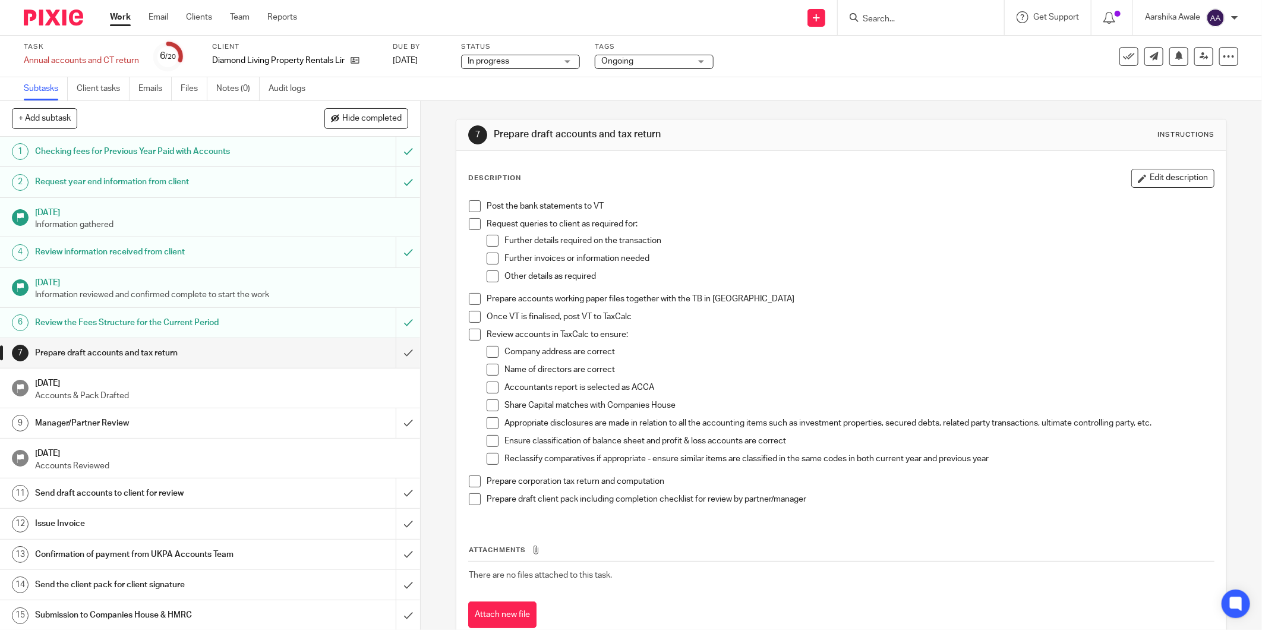
click at [810, 110] on div "7 Prepare draft accounts and tax return Instructions Description Edit descripti…" at bounding box center [841, 382] width 771 height 563
click at [351, 60] on link at bounding box center [352, 61] width 15 height 12
drag, startPoint x: 858, startPoint y: 31, endPoint x: 873, endPoint y: 18, distance: 20.2
click at [858, 31] on div at bounding box center [921, 17] width 166 height 35
click at [873, 18] on input "Search" at bounding box center [914, 19] width 107 height 11
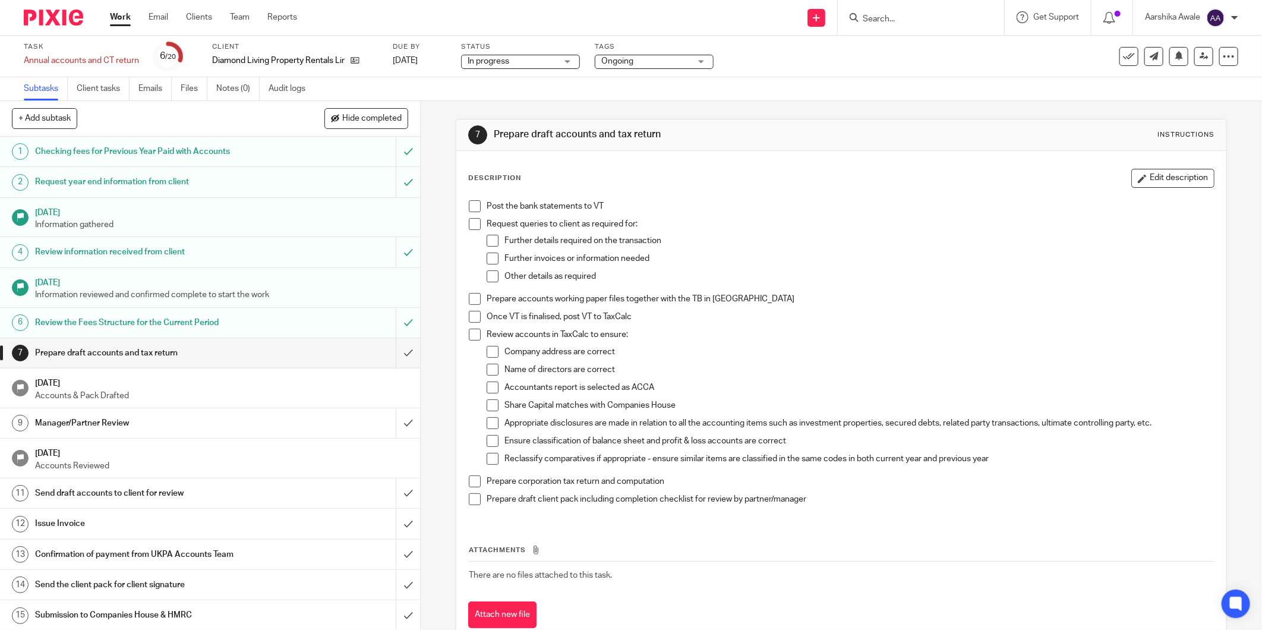
click at [873, 18] on input "Search" at bounding box center [914, 19] width 107 height 11
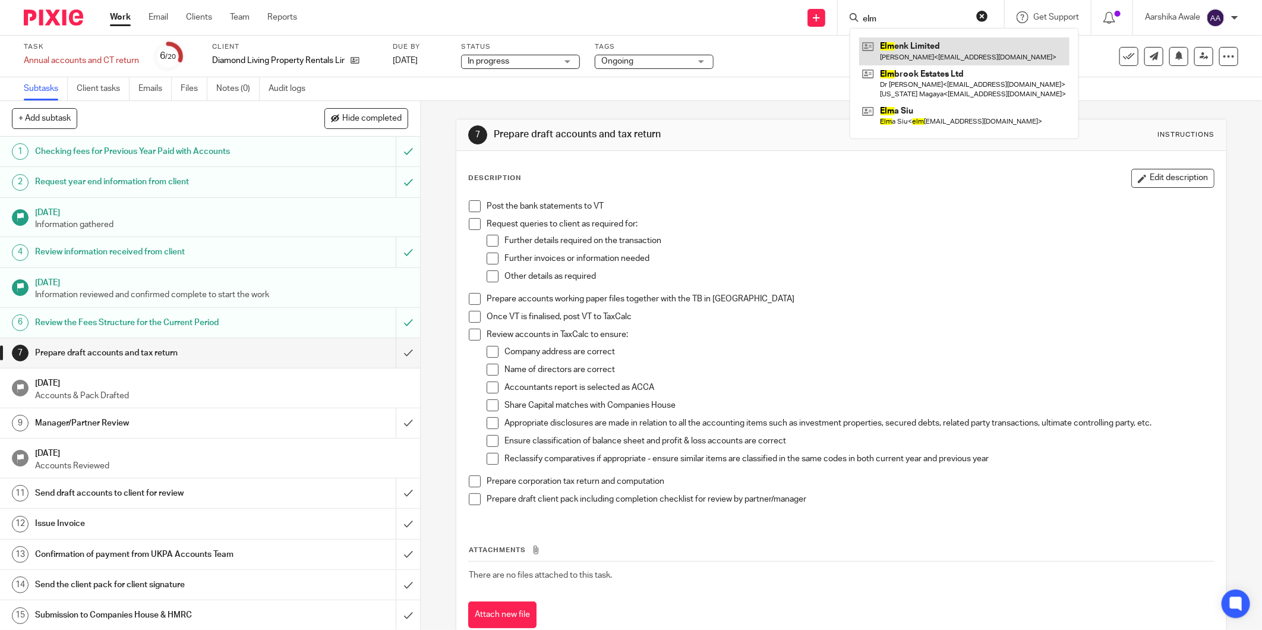
type input "elm"
click at [895, 48] on link at bounding box center [964, 50] width 210 height 27
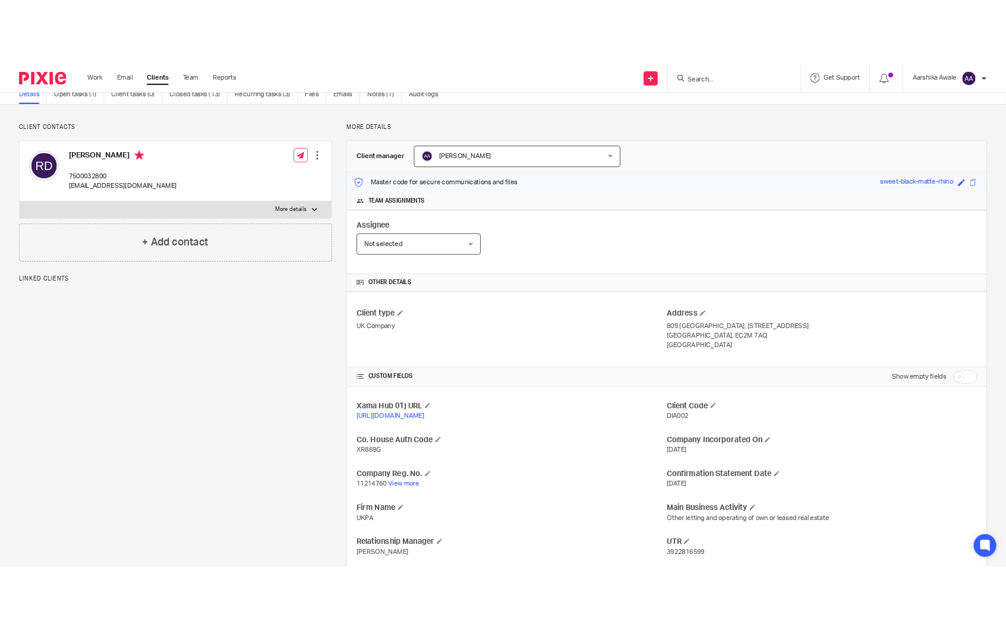
scroll to position [132, 0]
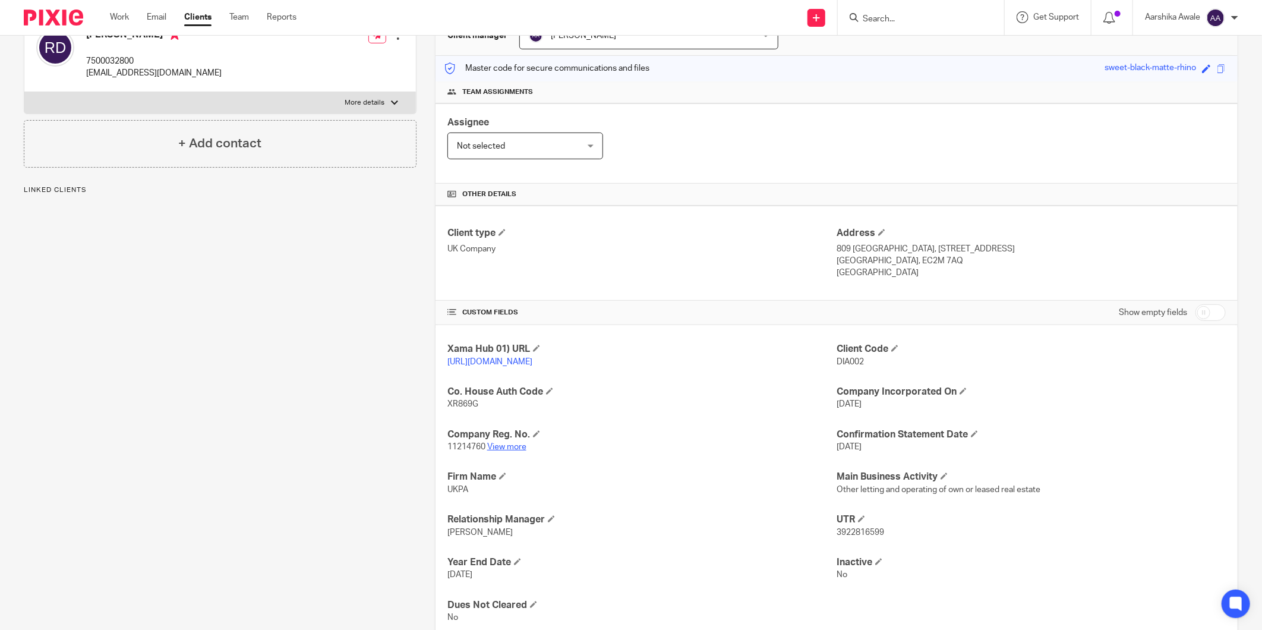
click at [516, 449] on link "View more" at bounding box center [506, 447] width 39 height 8
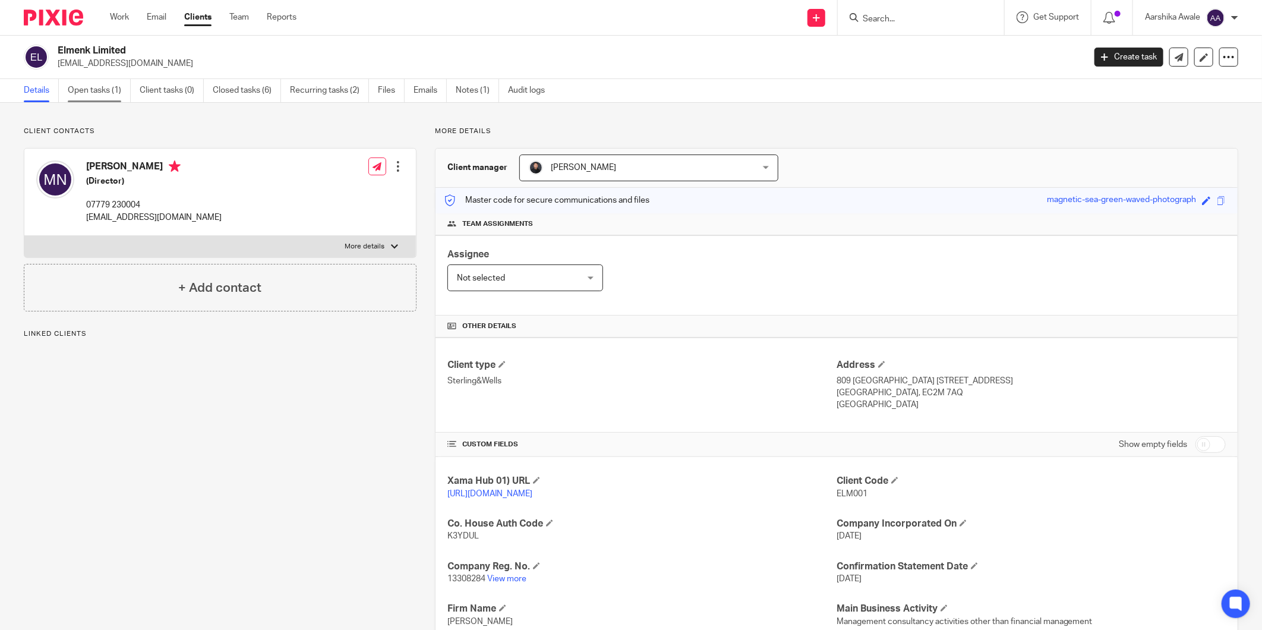
click at [99, 87] on link "Open tasks (1)" at bounding box center [99, 90] width 63 height 23
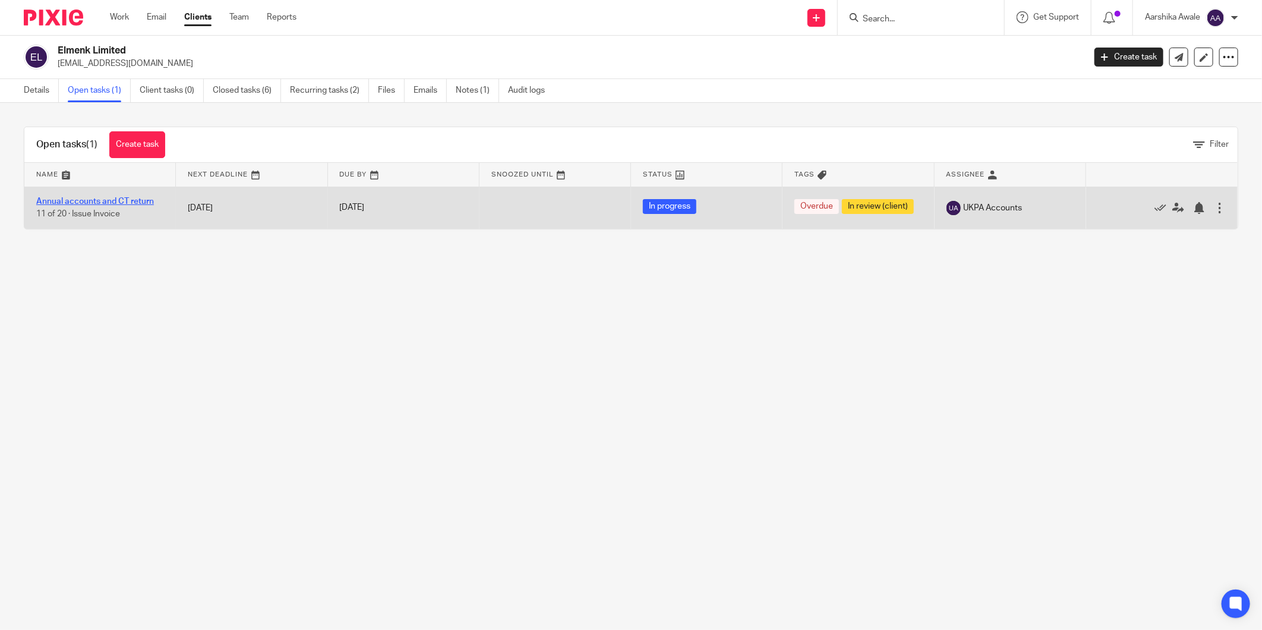
click at [122, 200] on link "Annual accounts and CT return" at bounding box center [95, 201] width 118 height 8
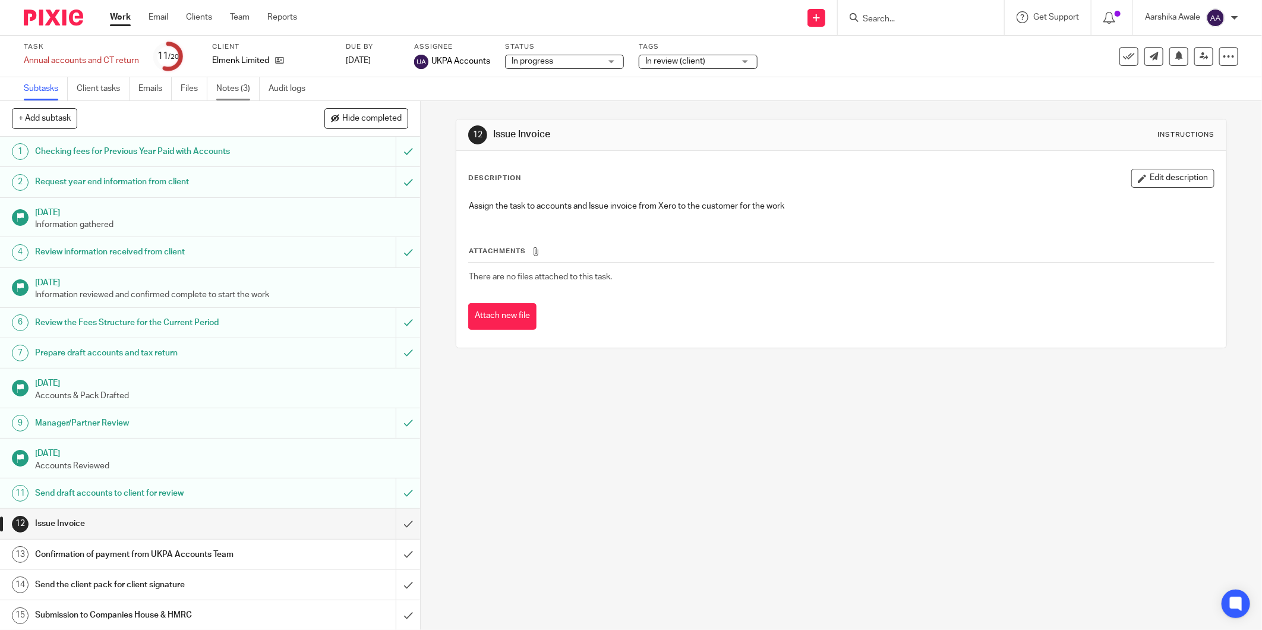
click at [231, 88] on link "Notes (3)" at bounding box center [237, 88] width 43 height 23
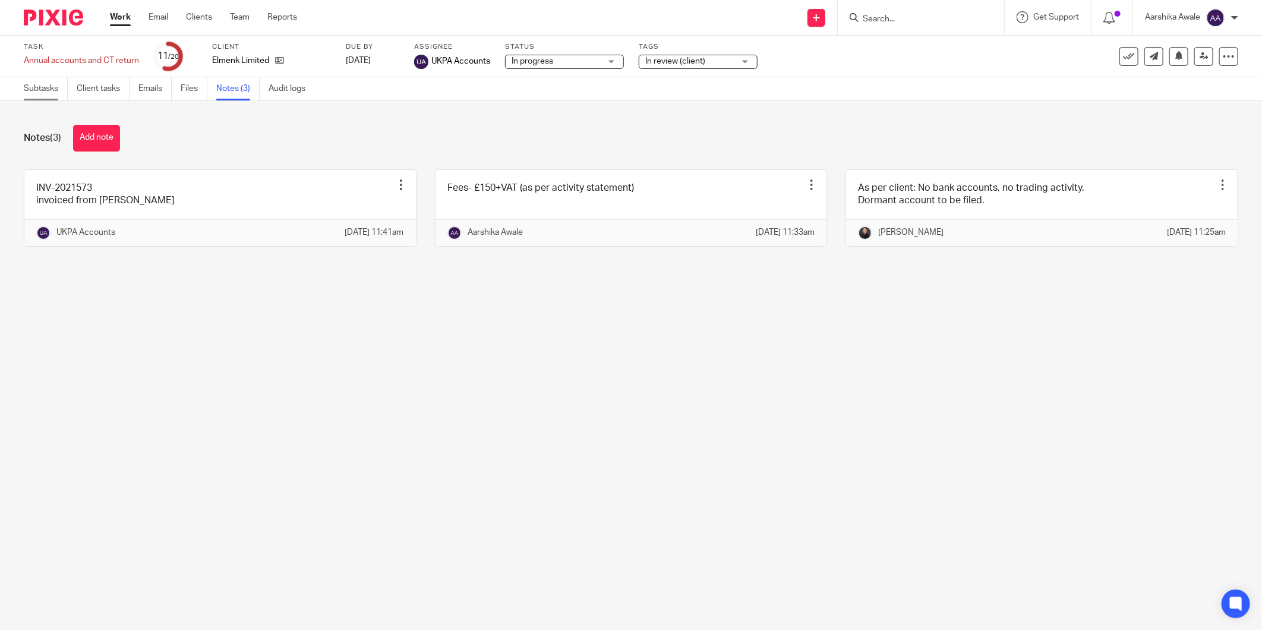
click at [34, 82] on link "Subtasks" at bounding box center [46, 88] width 44 height 23
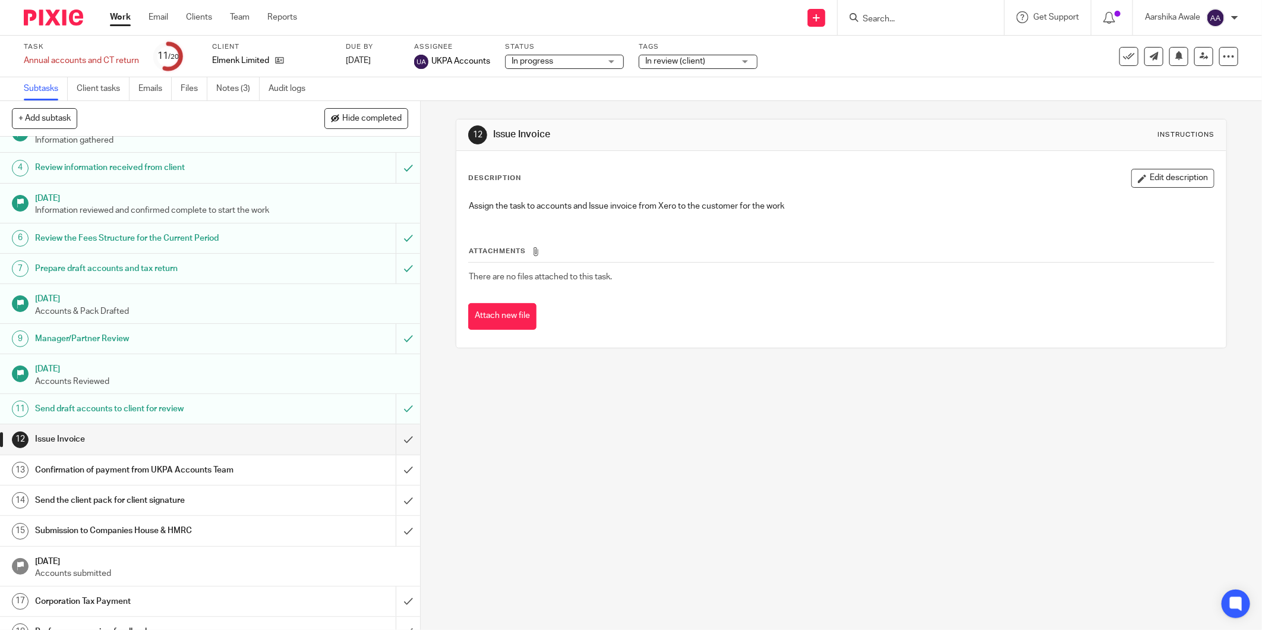
scroll to position [164, 0]
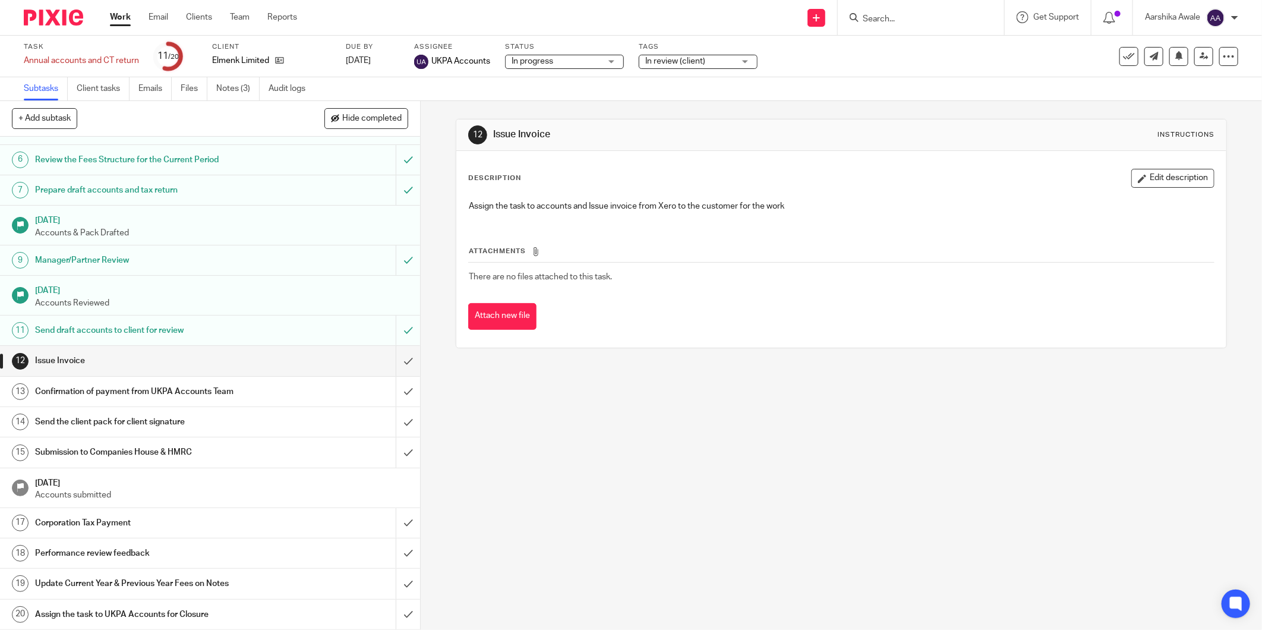
click at [181, 424] on h1 "Send the client pack for client signature" at bounding box center [151, 422] width 233 height 18
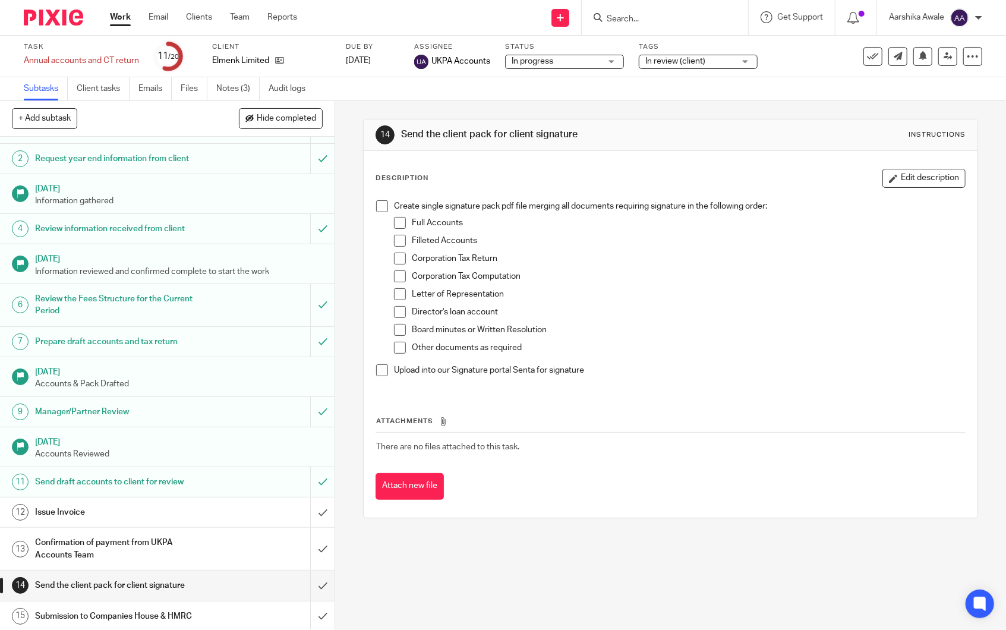
scroll to position [66, 0]
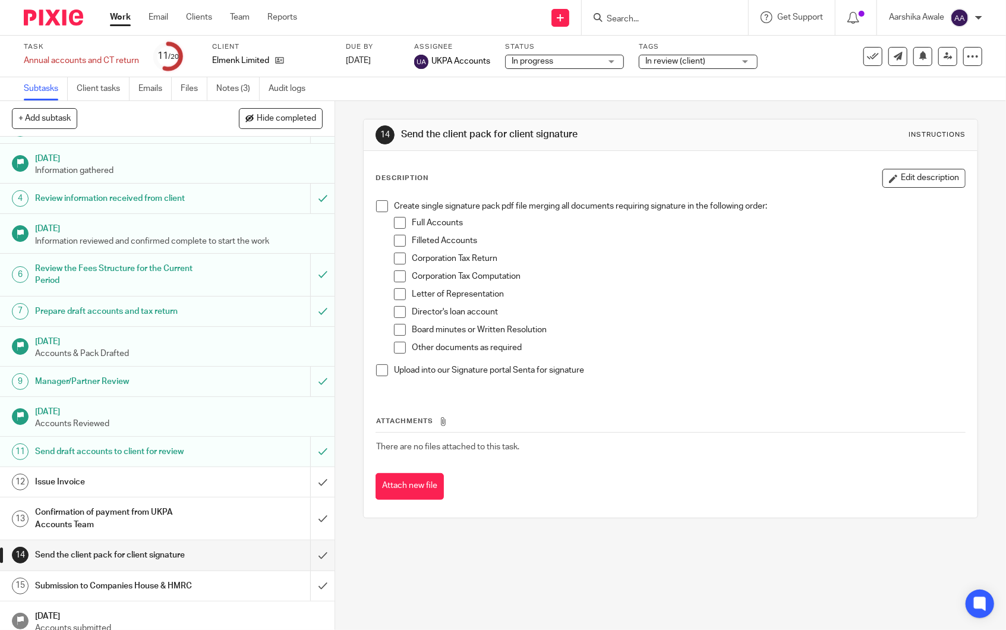
click at [147, 313] on h1 "Prepare draft accounts and tax return" at bounding box center [123, 311] width 176 height 18
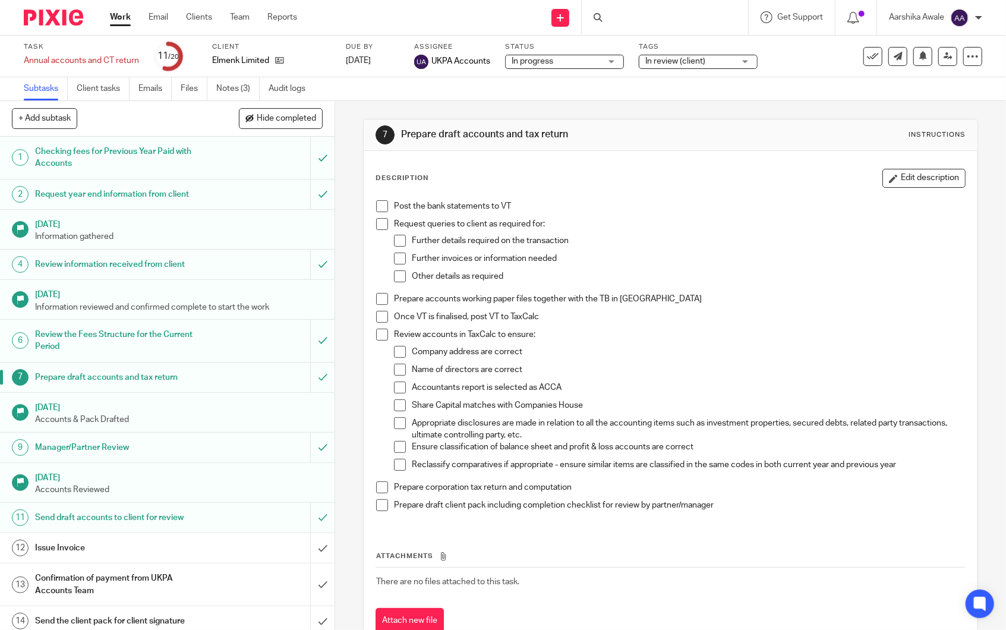
click at [104, 520] on h1 "Send draft accounts to client for review" at bounding box center [123, 518] width 176 height 18
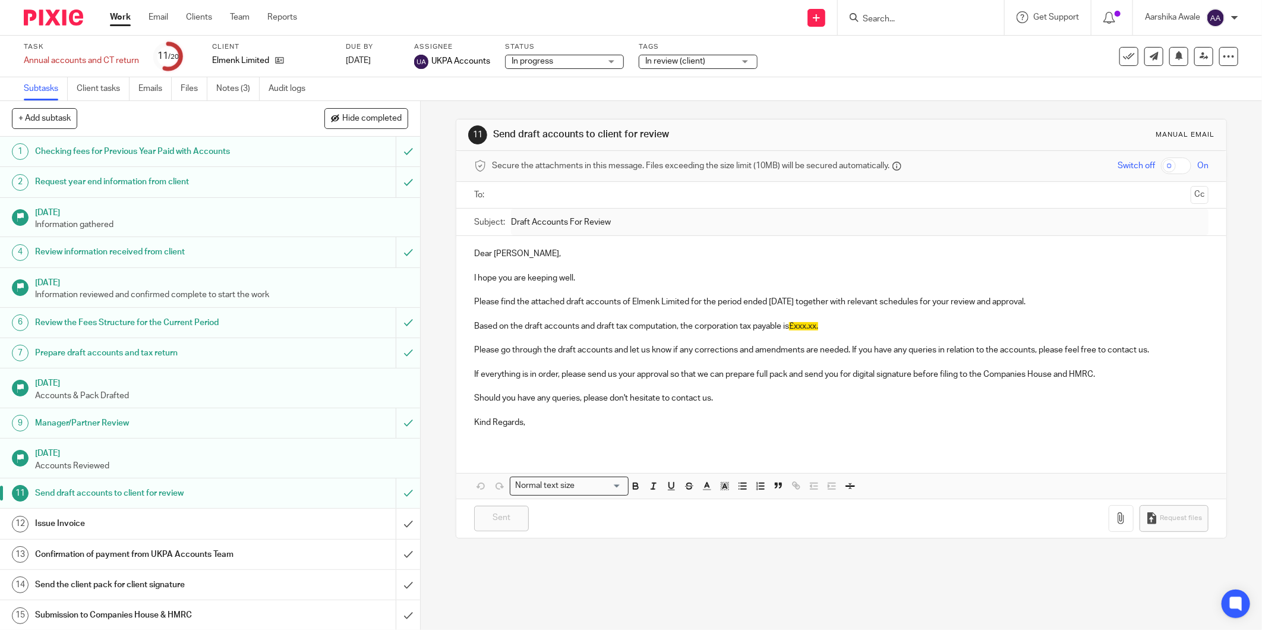
click at [215, 88] on ul "Subtasks Client tasks Emails Files Notes (3) Audit logs" at bounding box center [173, 88] width 299 height 23
click at [231, 94] on link "Notes (3)" at bounding box center [237, 88] width 43 height 23
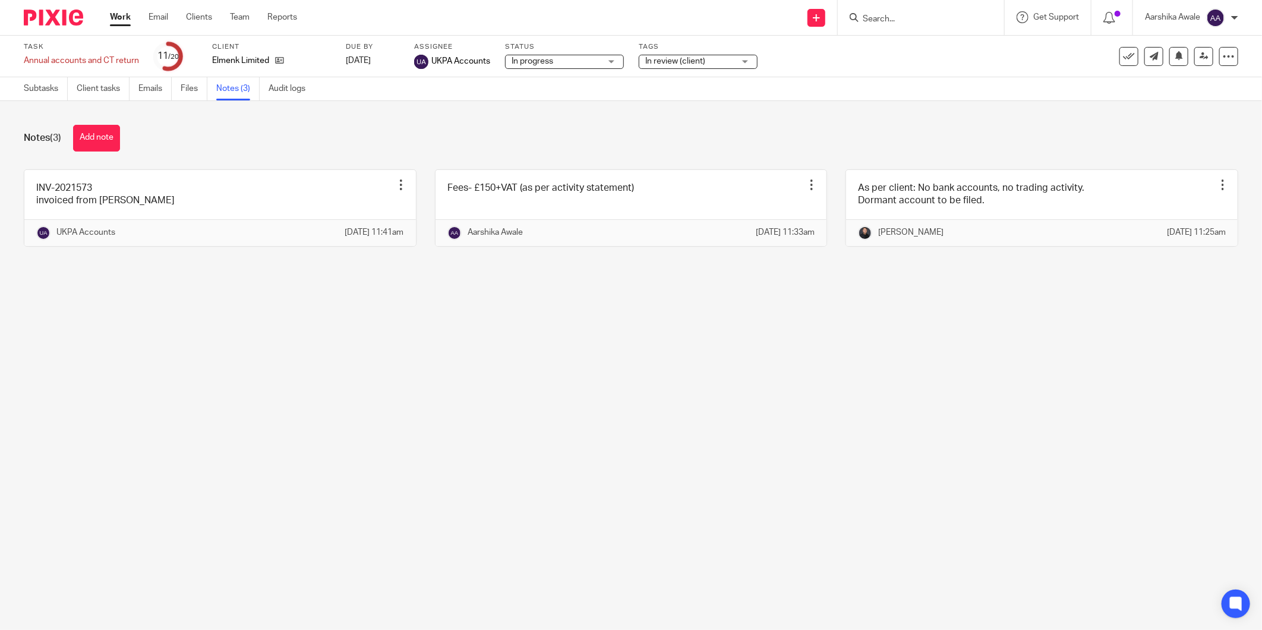
click at [55, 14] on img at bounding box center [53, 18] width 59 height 16
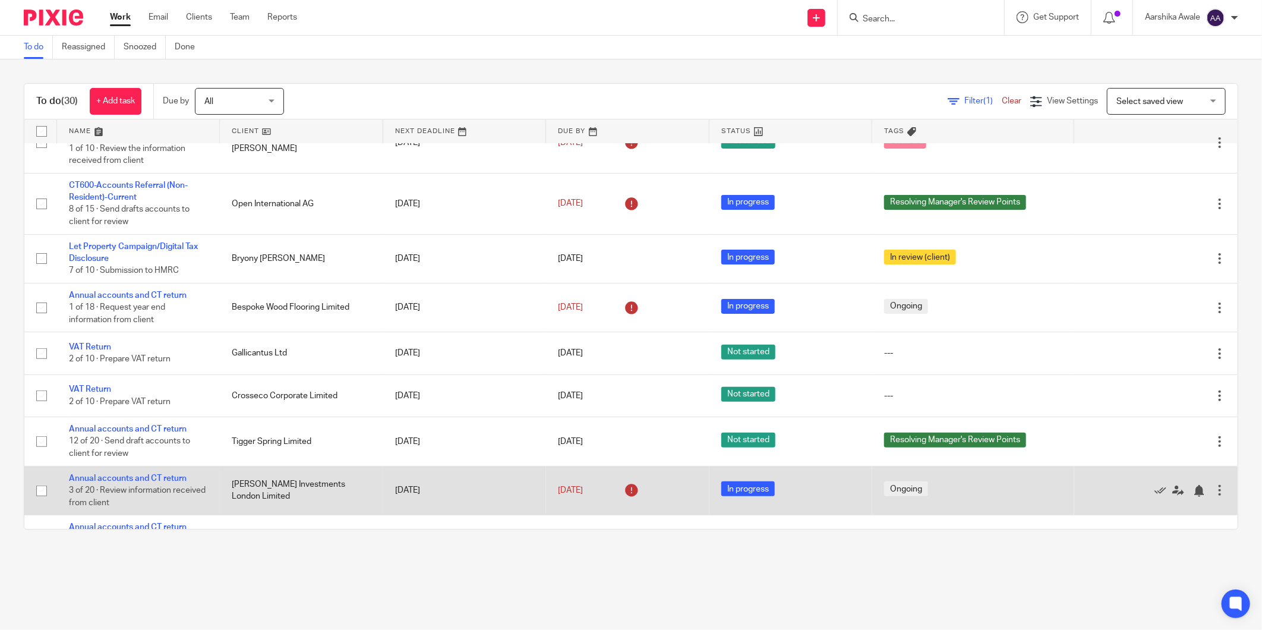
scroll to position [132, 0]
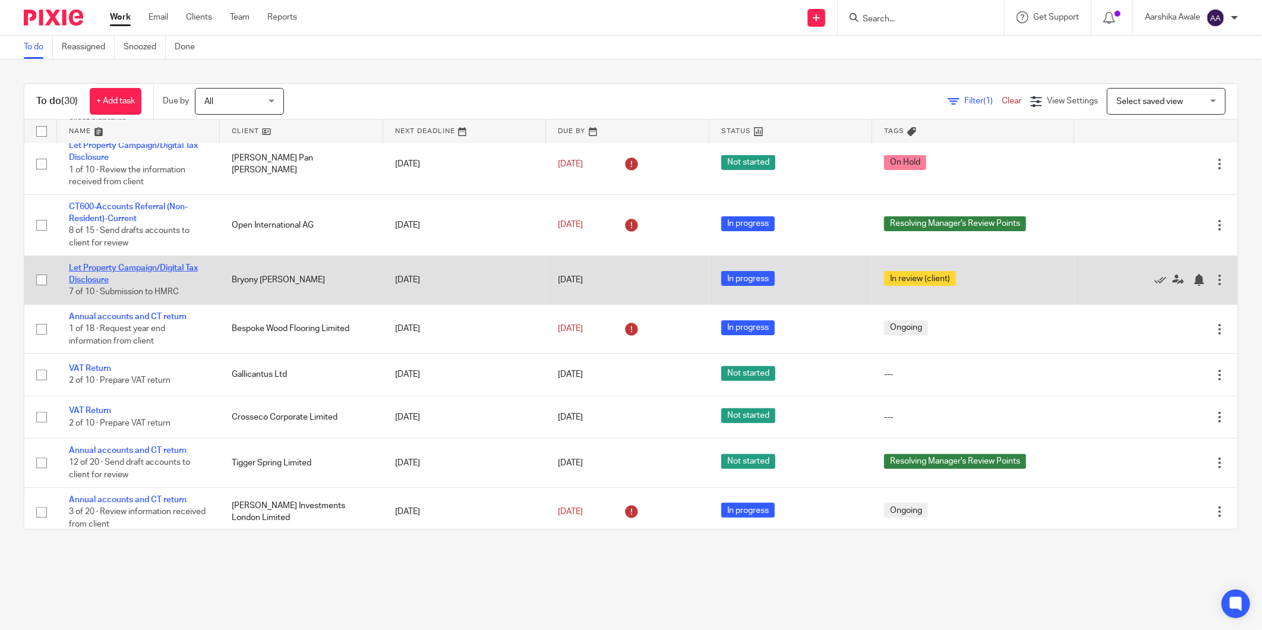
click at [112, 272] on link "Let Property Campaign/Digital Tax Disclosure" at bounding box center [133, 274] width 129 height 20
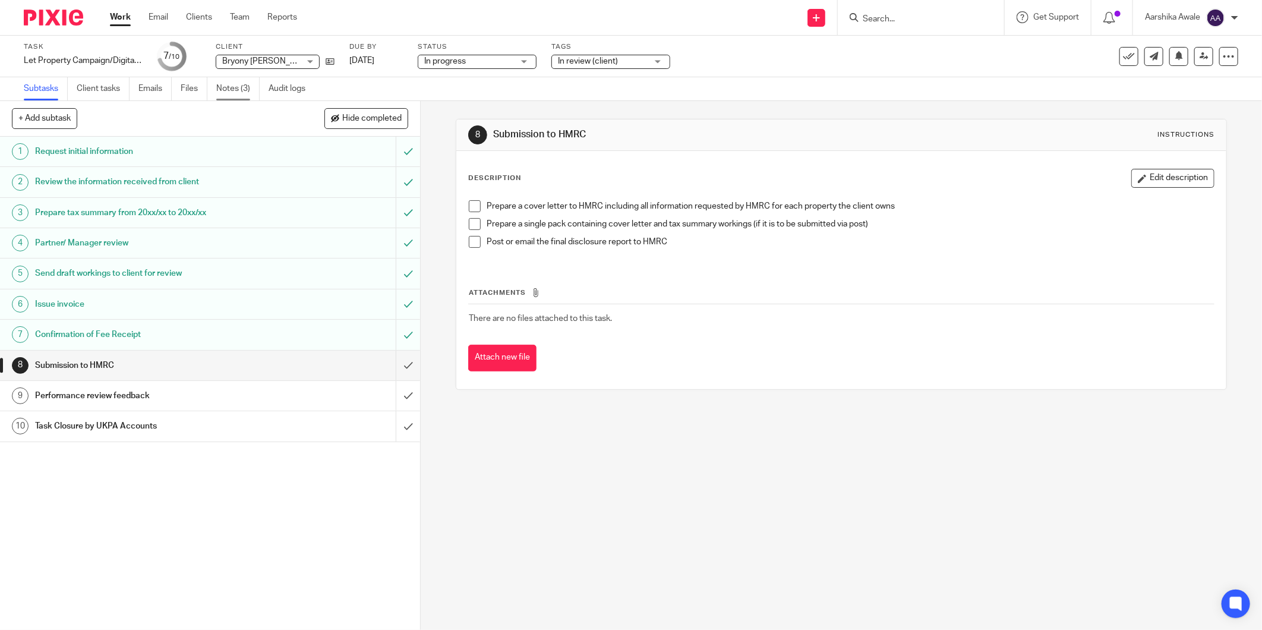
click at [225, 90] on link "Notes (3)" at bounding box center [237, 88] width 43 height 23
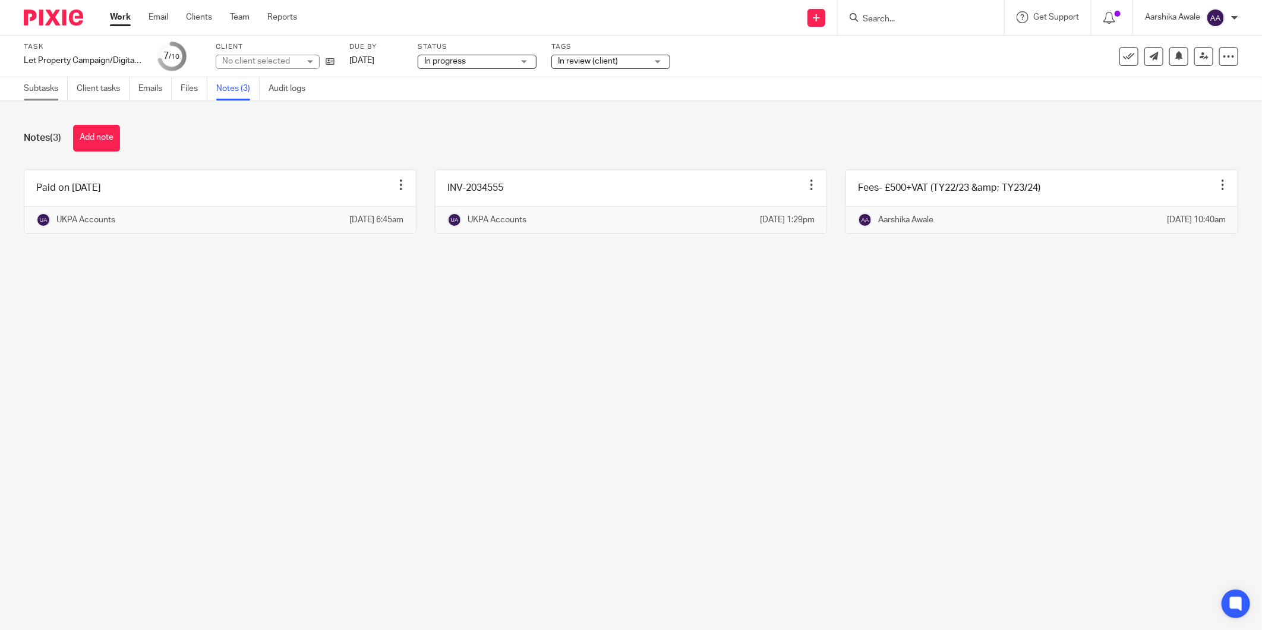
click at [36, 84] on link "Subtasks" at bounding box center [46, 88] width 44 height 23
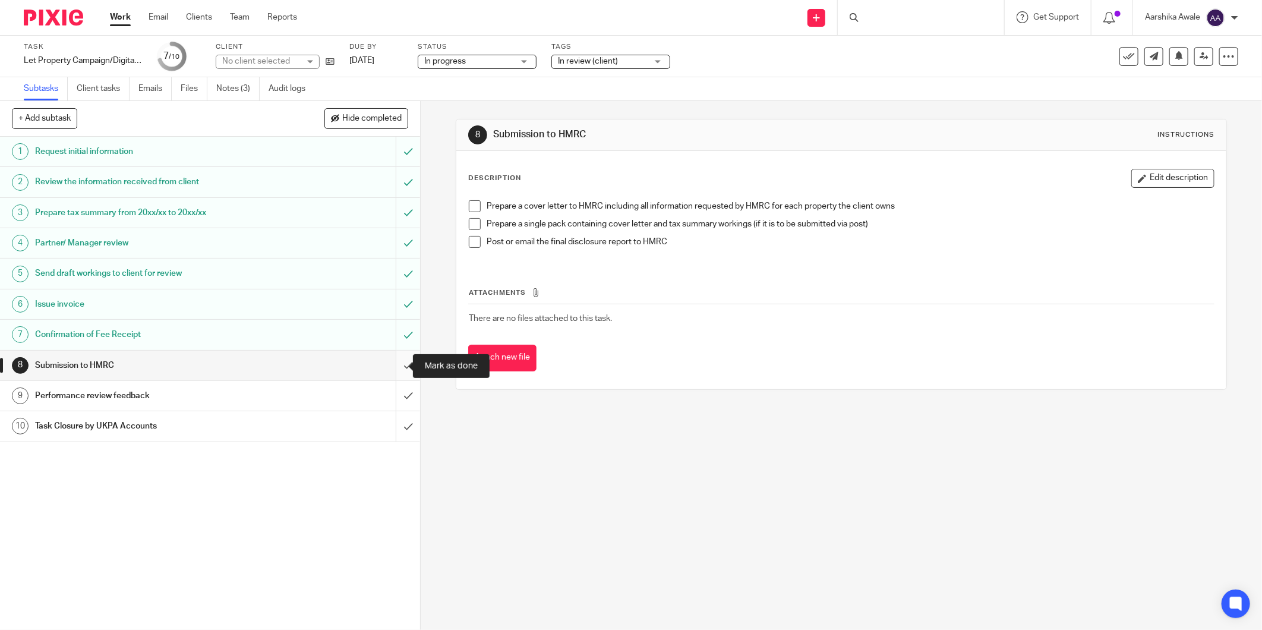
click at [399, 364] on input "submit" at bounding box center [210, 366] width 420 height 30
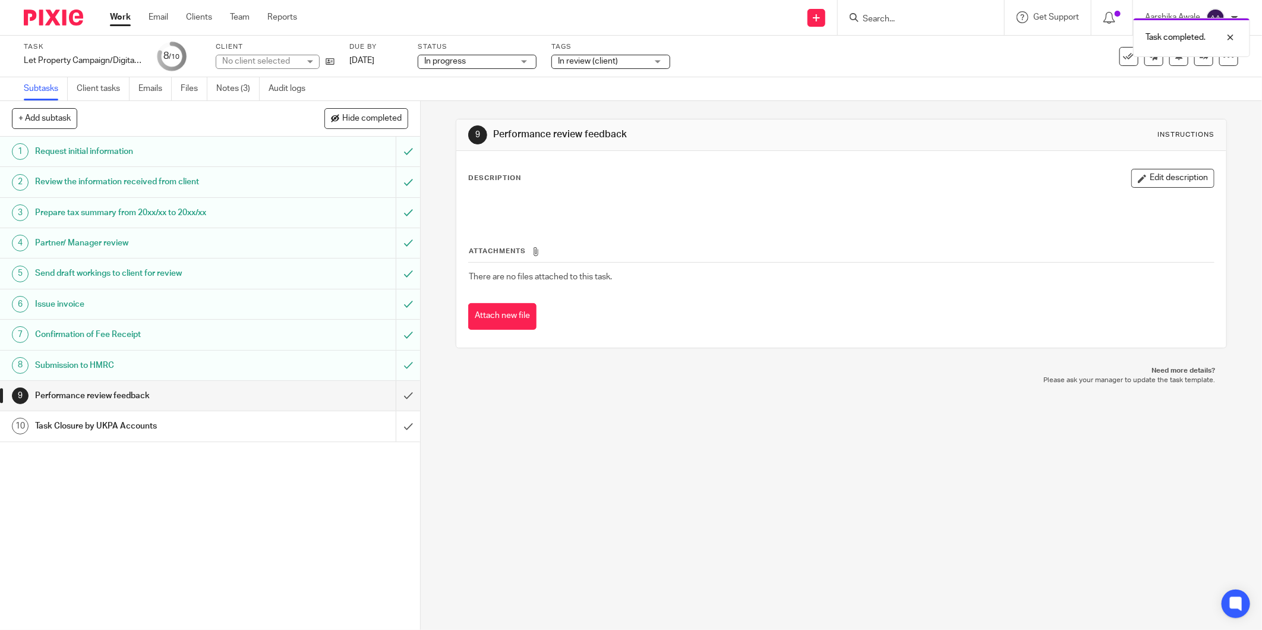
click at [769, 463] on div "9 Performance review feedback Instructions Description Edit description Attachm…" at bounding box center [841, 365] width 841 height 529
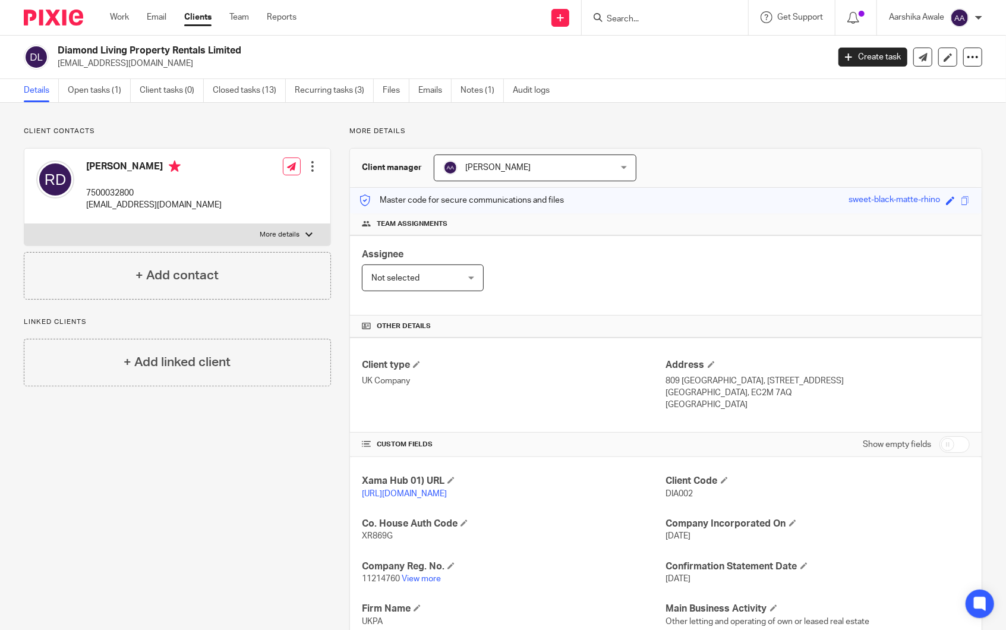
scroll to position [132, 0]
